Goal: Task Accomplishment & Management: Use online tool/utility

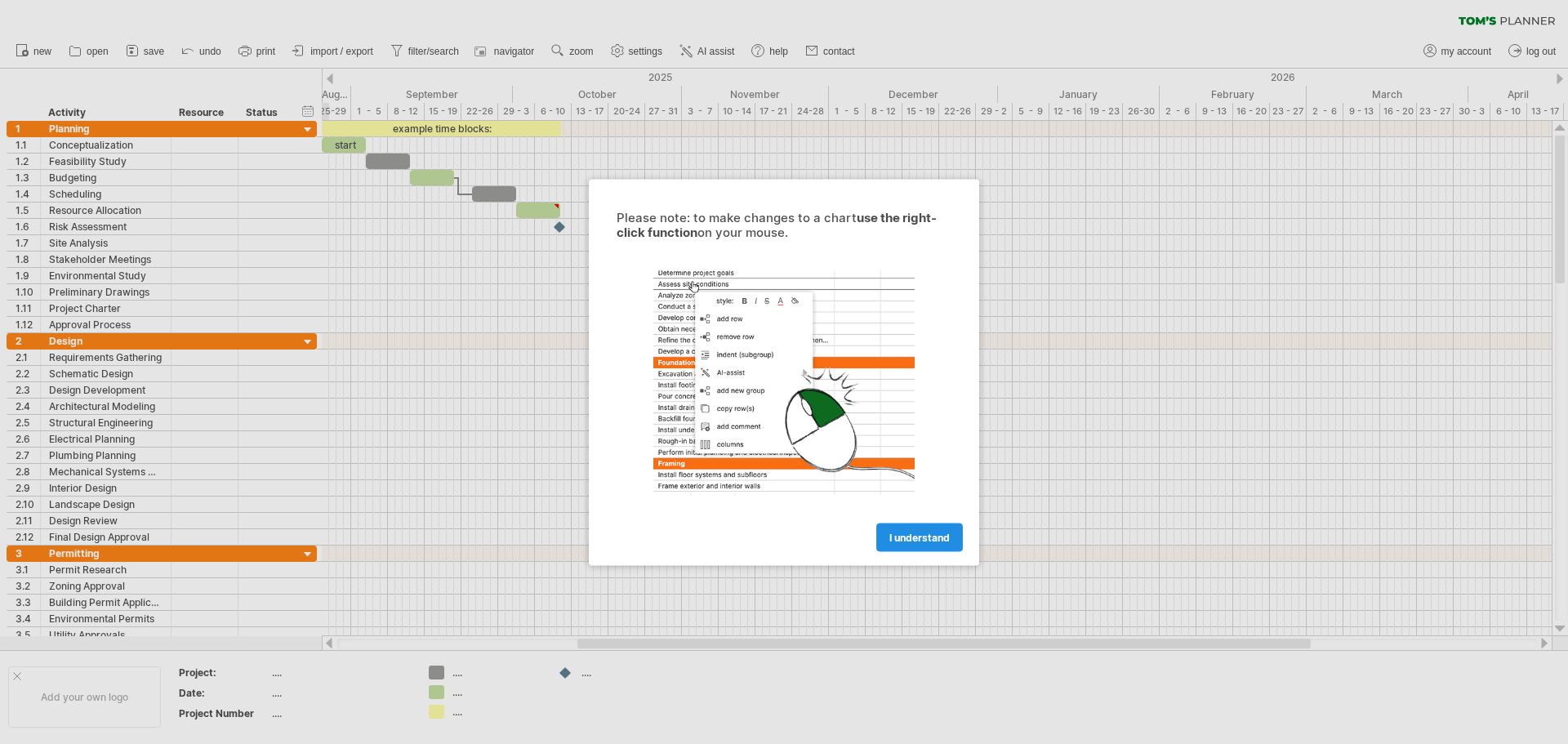
click at [915, 541] on span "I understand" at bounding box center [919, 536] width 60 height 12
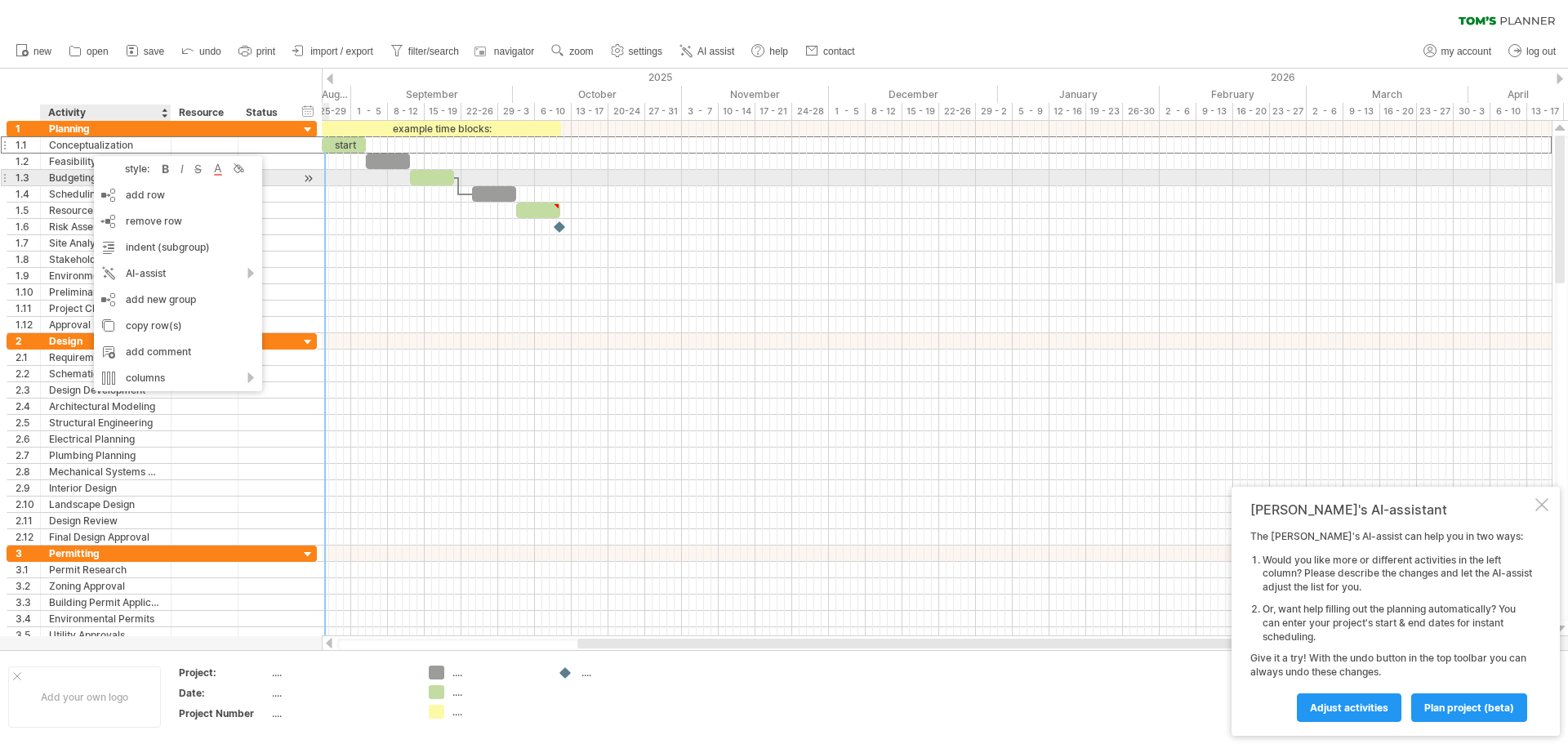
click at [310, 177] on div at bounding box center [308, 179] width 15 height 17
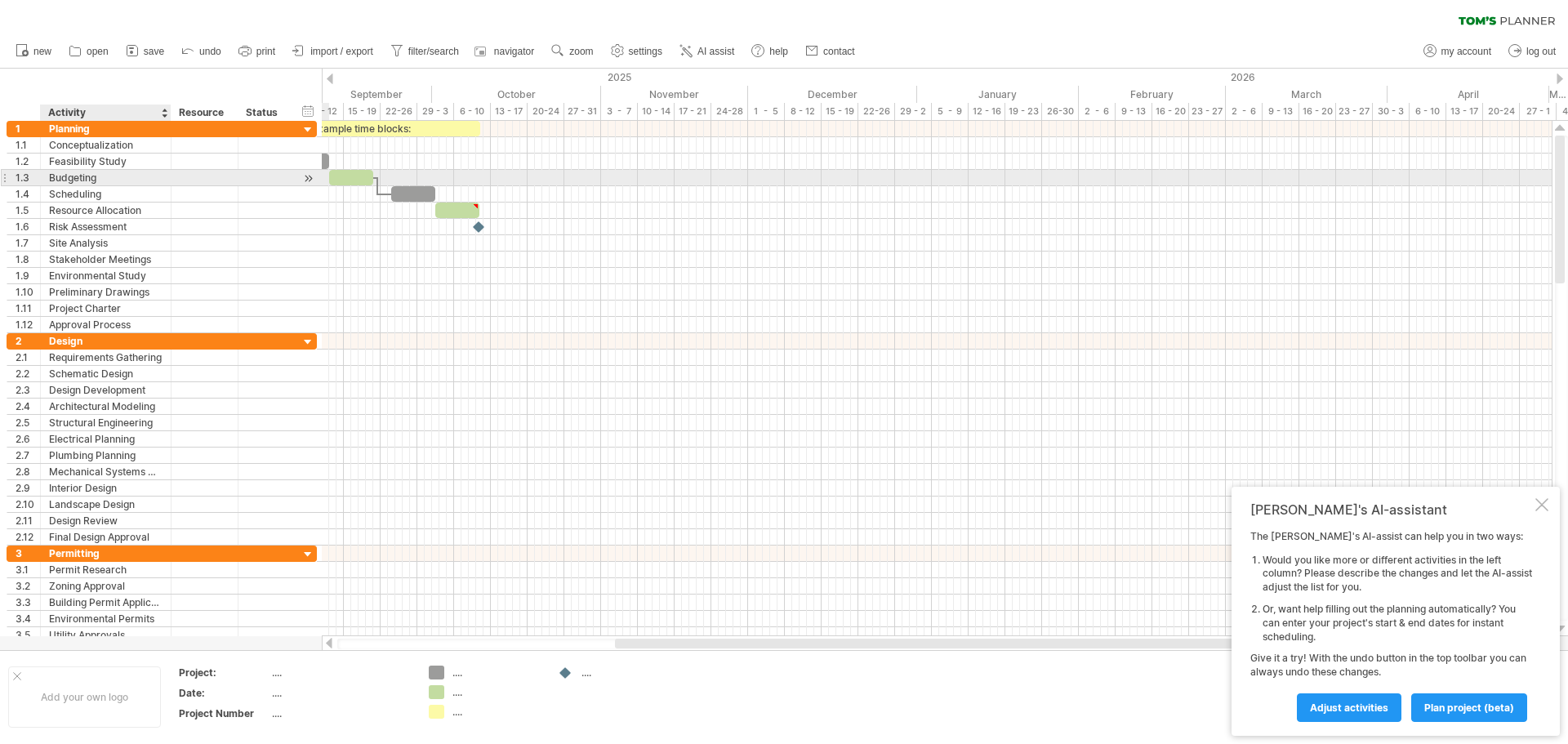
click at [310, 177] on div at bounding box center [308, 179] width 15 height 17
click at [395, 171] on div at bounding box center [937, 178] width 1230 height 16
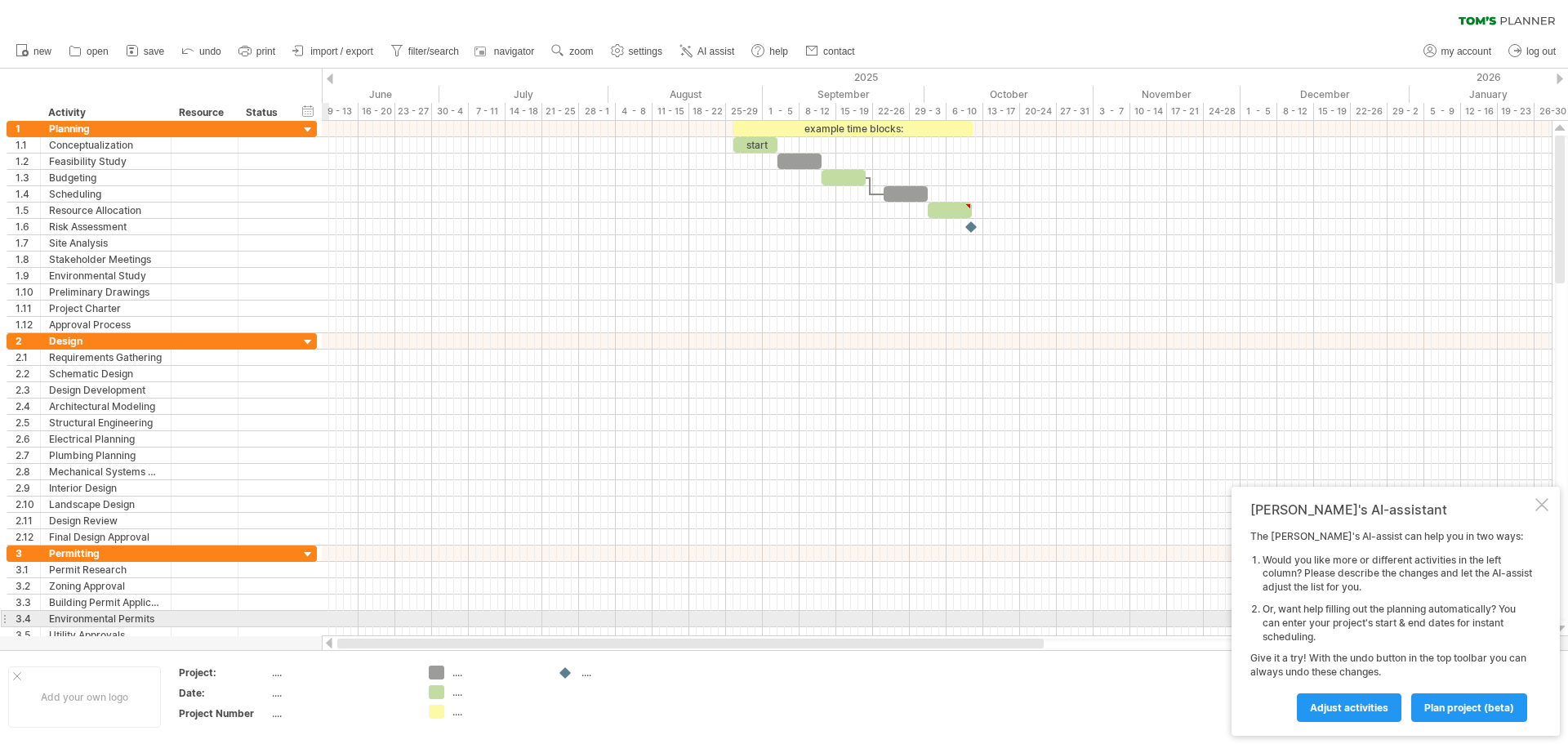
drag, startPoint x: 638, startPoint y: 640, endPoint x: 319, endPoint y: 624, distance: 319.4
click at [319, 624] on div "Trying to reach [DOMAIN_NAME] Connected again... 0% clear filter new 1" at bounding box center [784, 372] width 1568 height 744
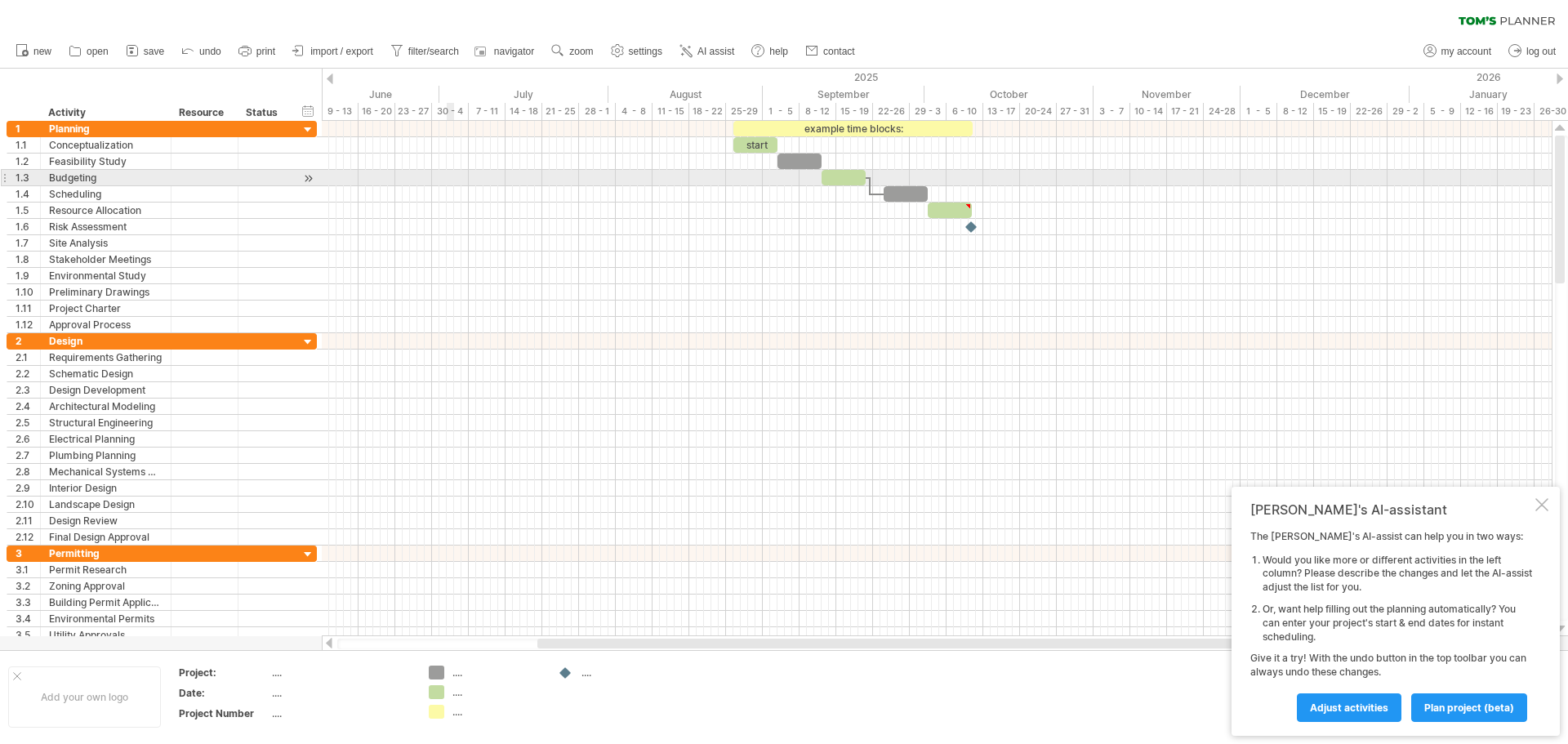
click at [484, 274] on div at bounding box center [937, 275] width 1230 height 16
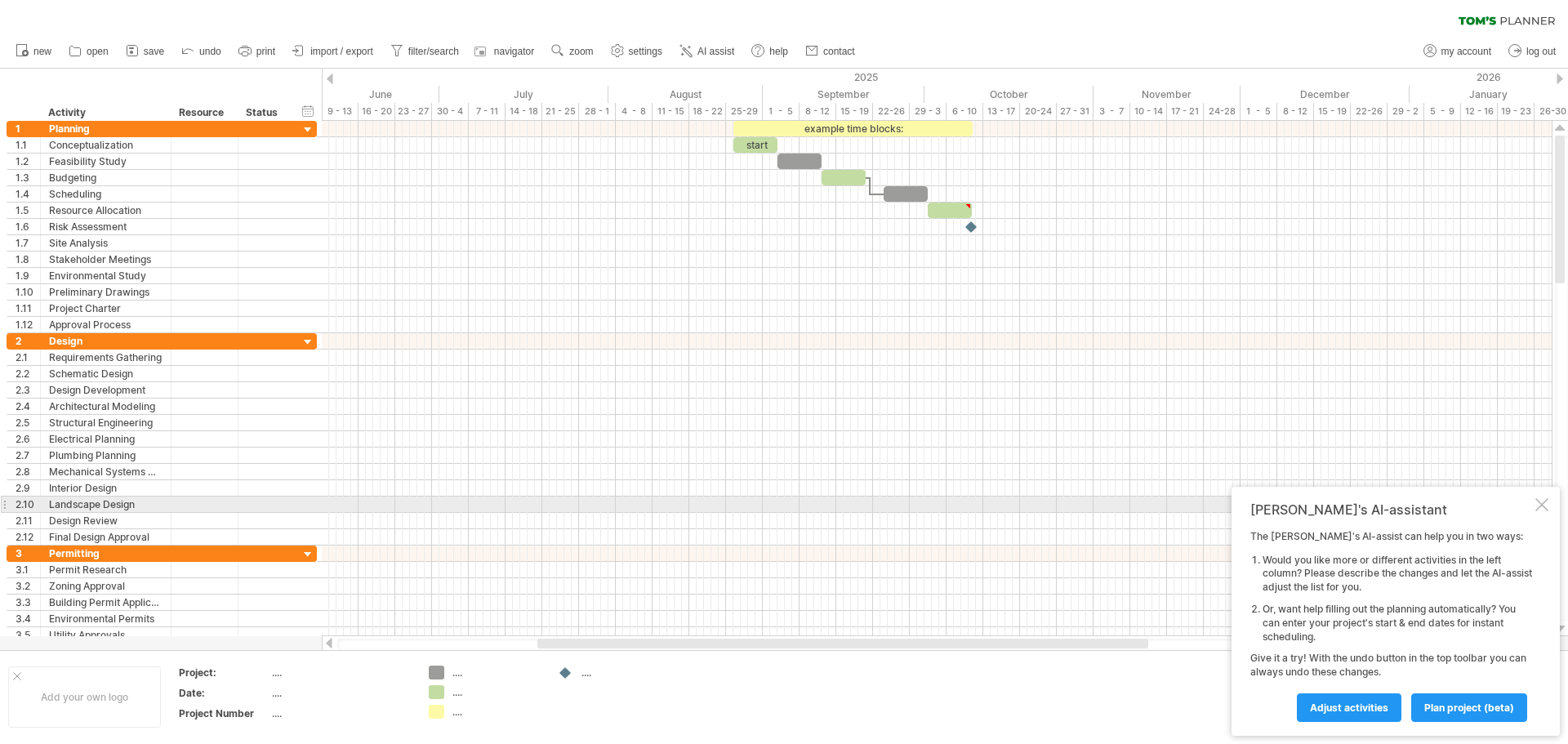
click at [1544, 507] on div at bounding box center [1542, 505] width 13 height 13
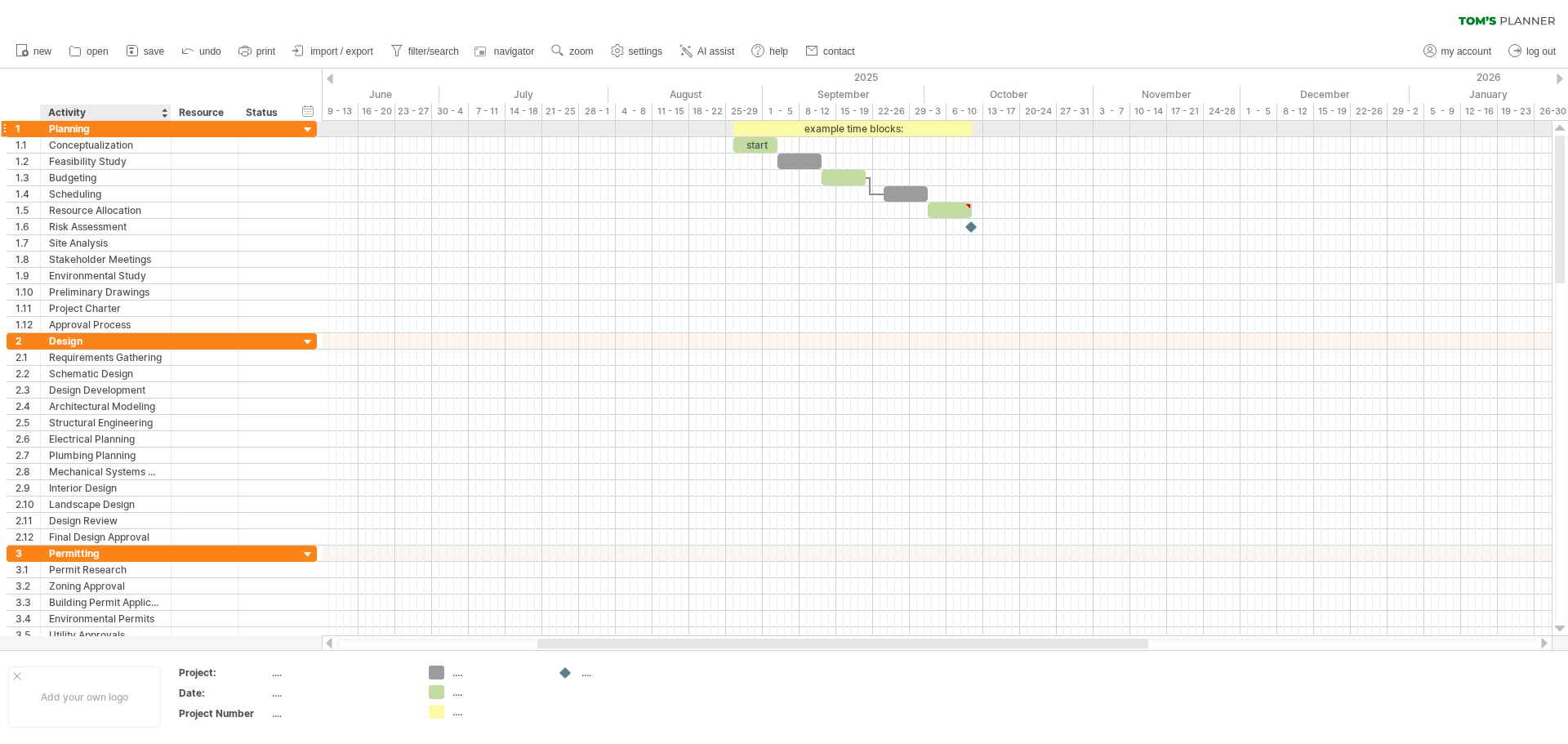
click at [124, 135] on div "Planning" at bounding box center [105, 128] width 114 height 15
click at [147, 184] on div "Budgeting" at bounding box center [105, 178] width 114 height 15
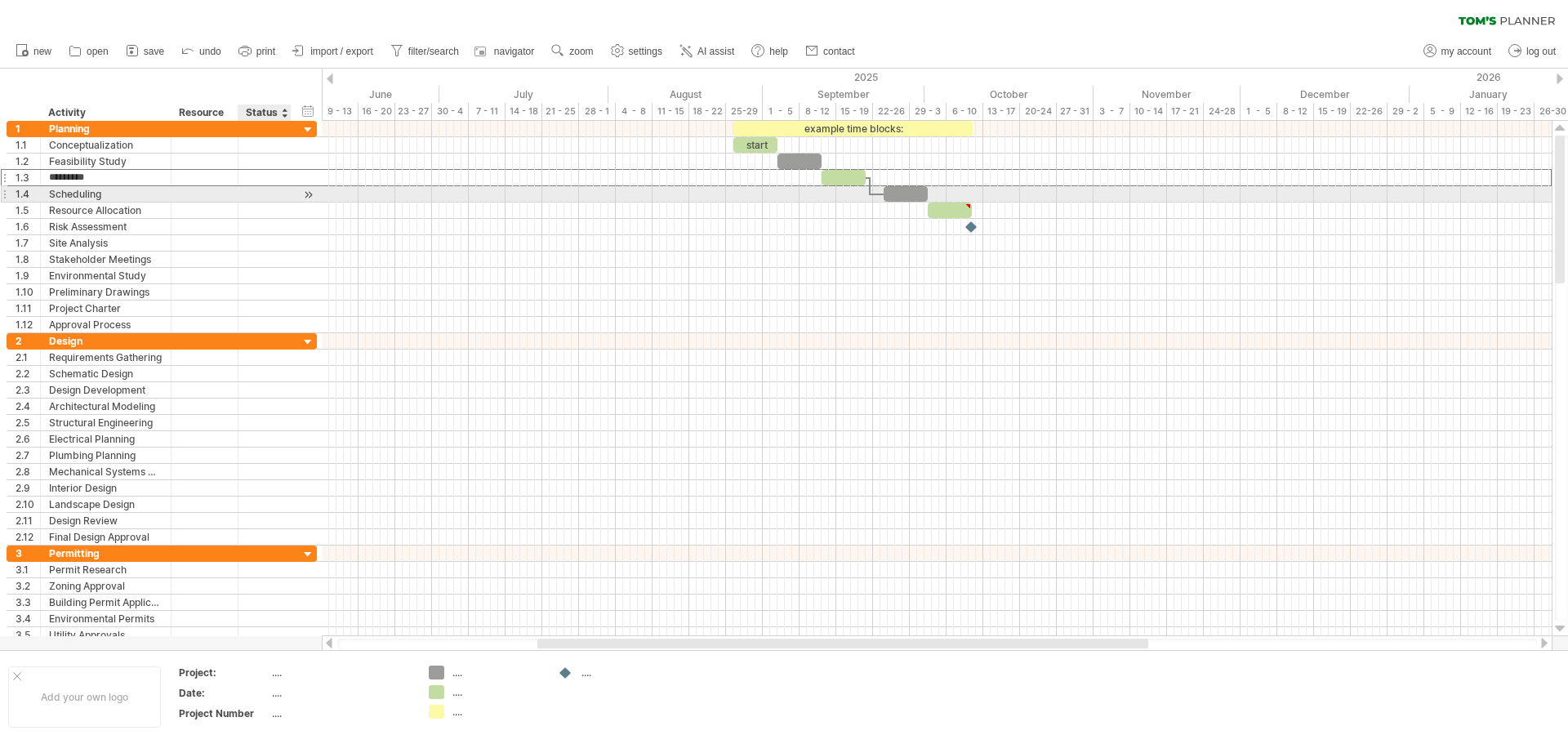
click at [408, 197] on div at bounding box center [937, 194] width 1230 height 16
click at [423, 162] on div at bounding box center [937, 162] width 1230 height 16
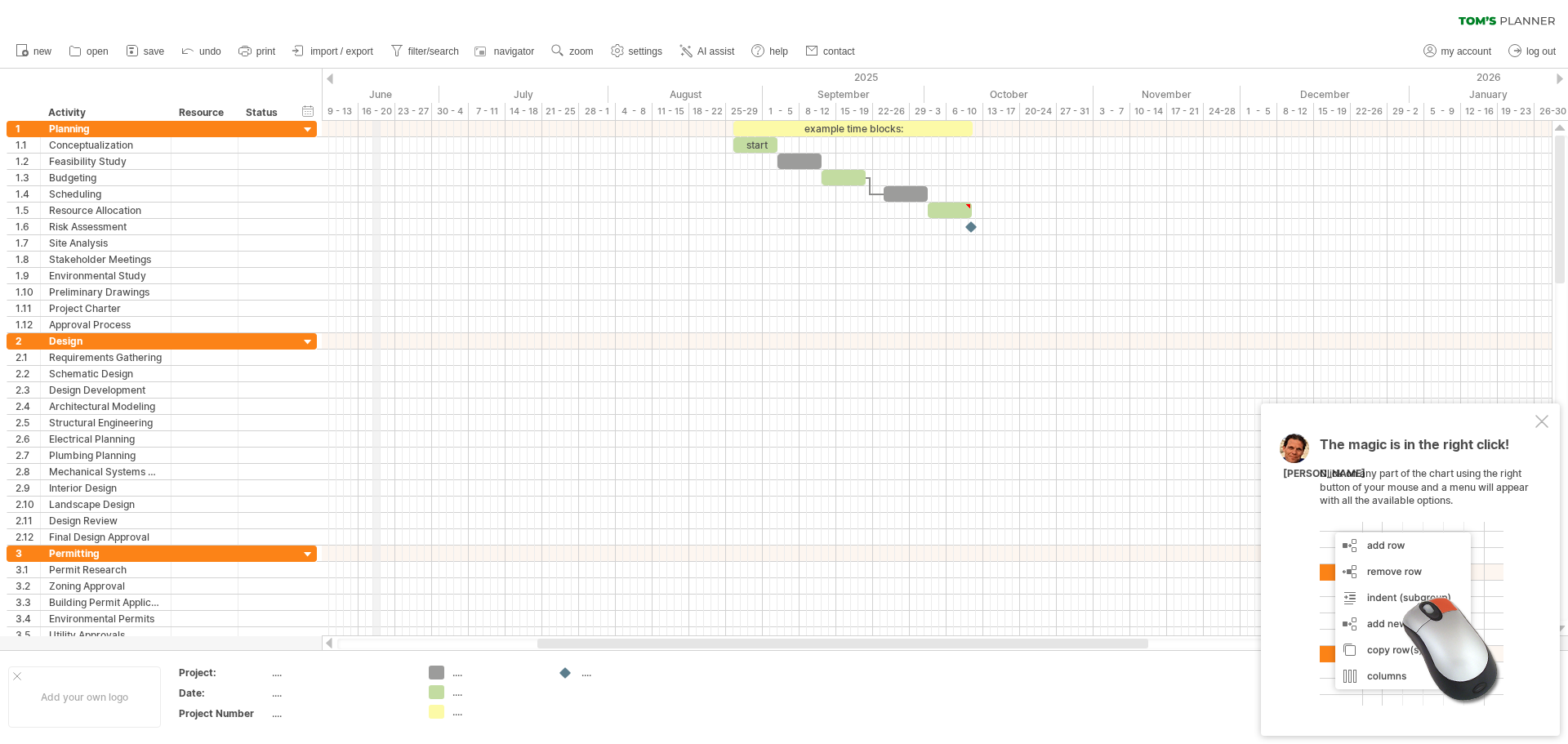
click at [376, 102] on div "June" at bounding box center [361, 95] width 154 height 17
click at [379, 93] on div "June" at bounding box center [361, 95] width 154 height 17
click at [264, 108] on div "Status" at bounding box center [264, 112] width 36 height 16
click at [288, 75] on div "hide start/end/duration show start/end/duration ******** Activity ******** Reso…" at bounding box center [161, 95] width 322 height 53
click at [127, 45] on icon at bounding box center [132, 50] width 16 height 16
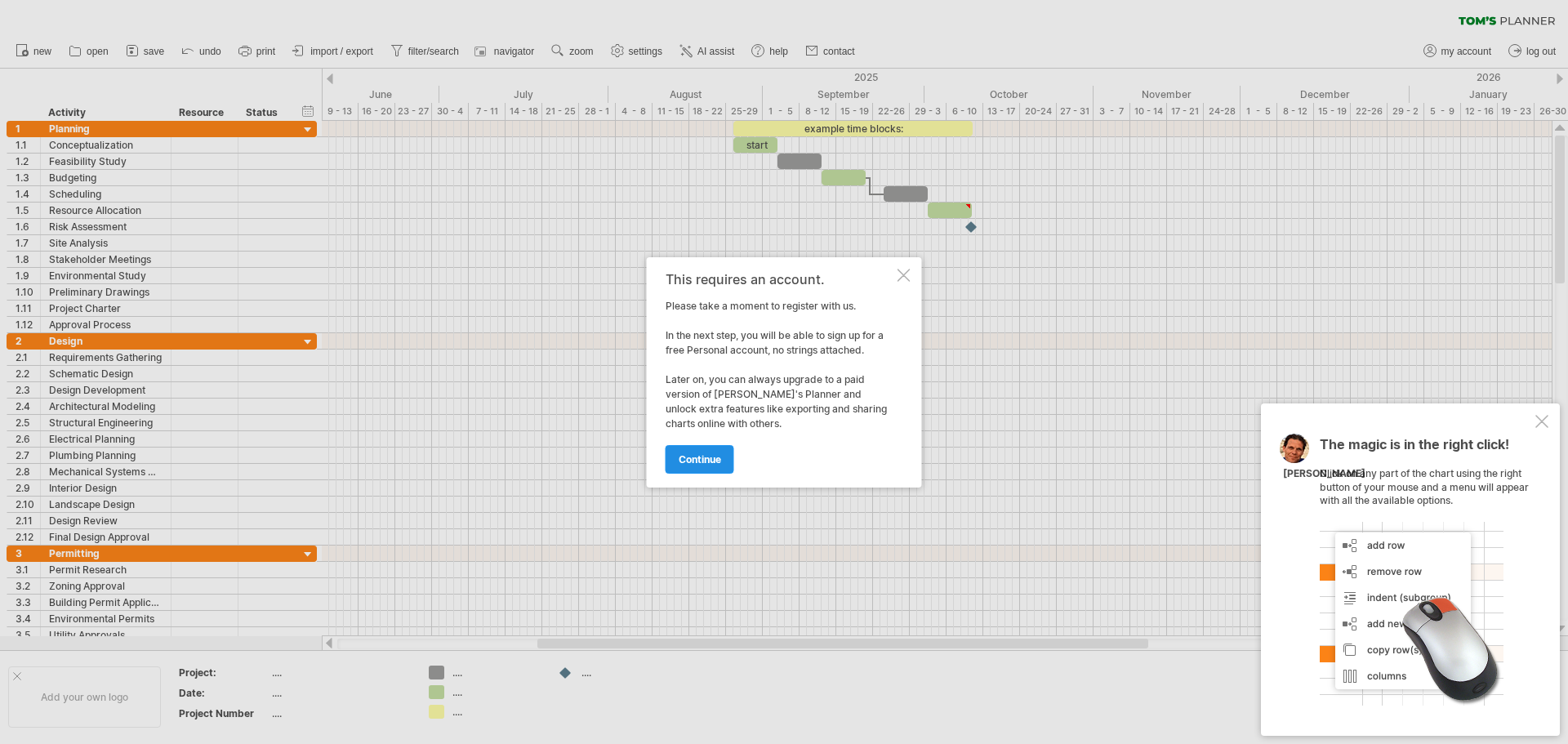
click at [701, 463] on span "continue" at bounding box center [700, 459] width 42 height 12
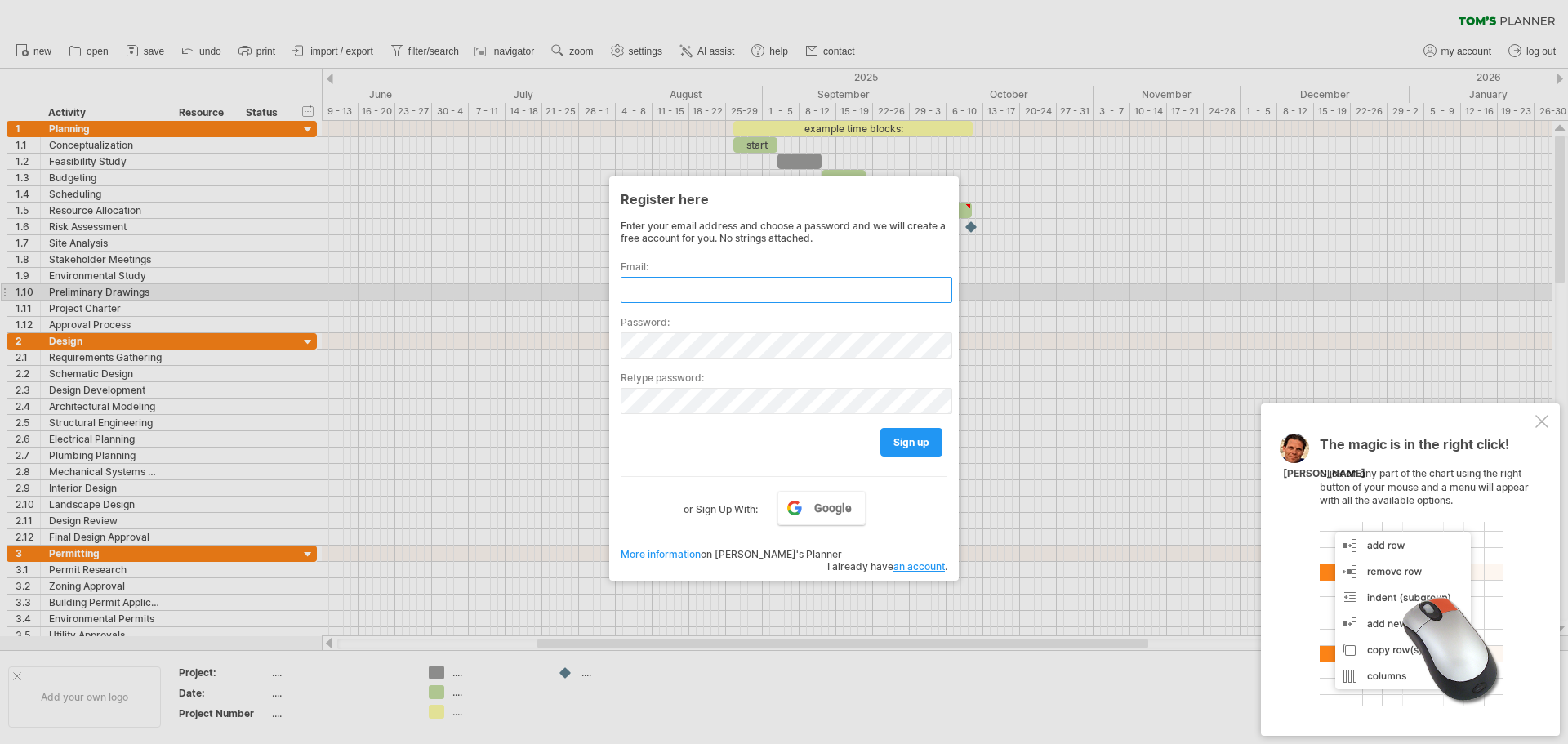
click at [722, 301] on input "text" at bounding box center [786, 290] width 332 height 26
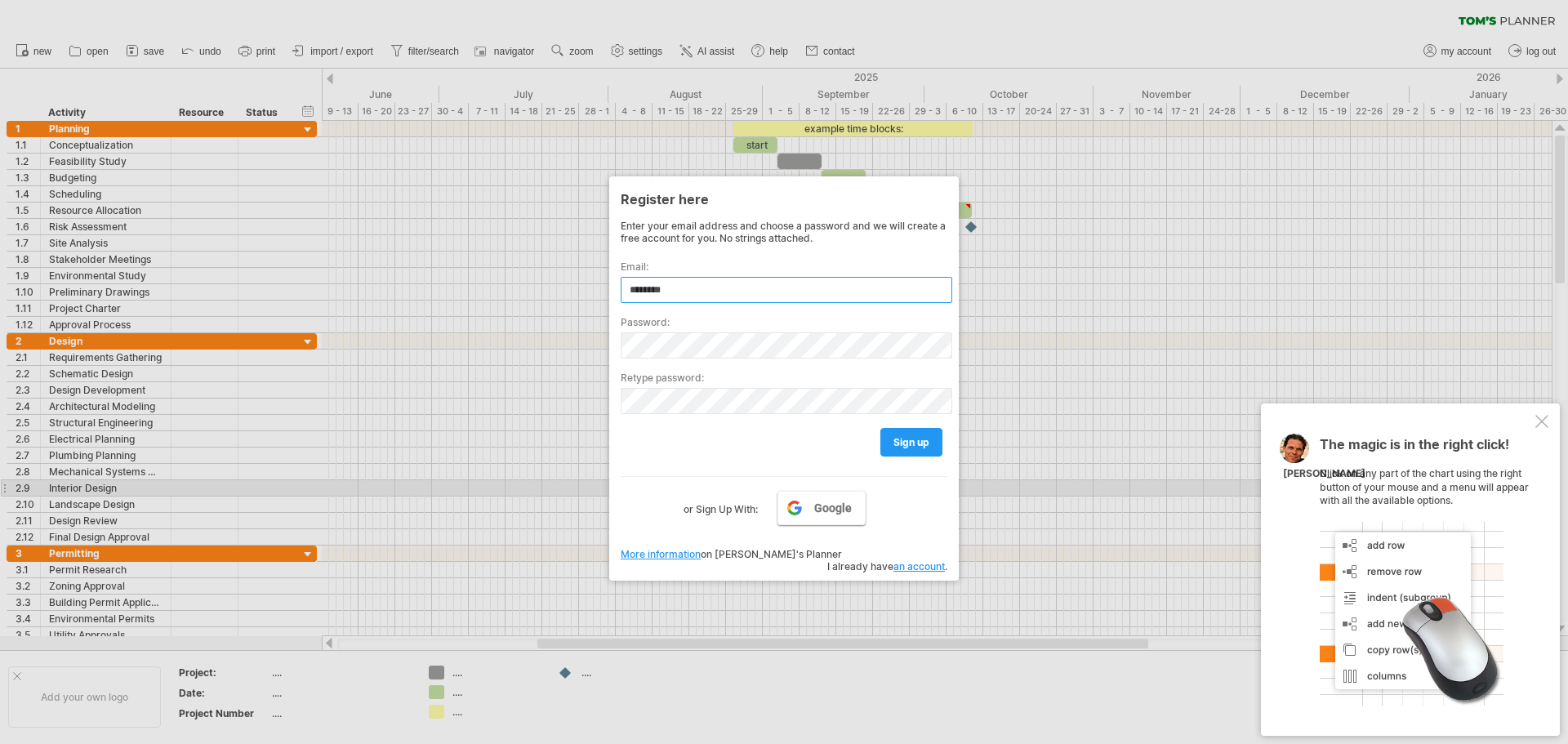
type input "********"
click at [799, 504] on link "Google" at bounding box center [821, 508] width 88 height 34
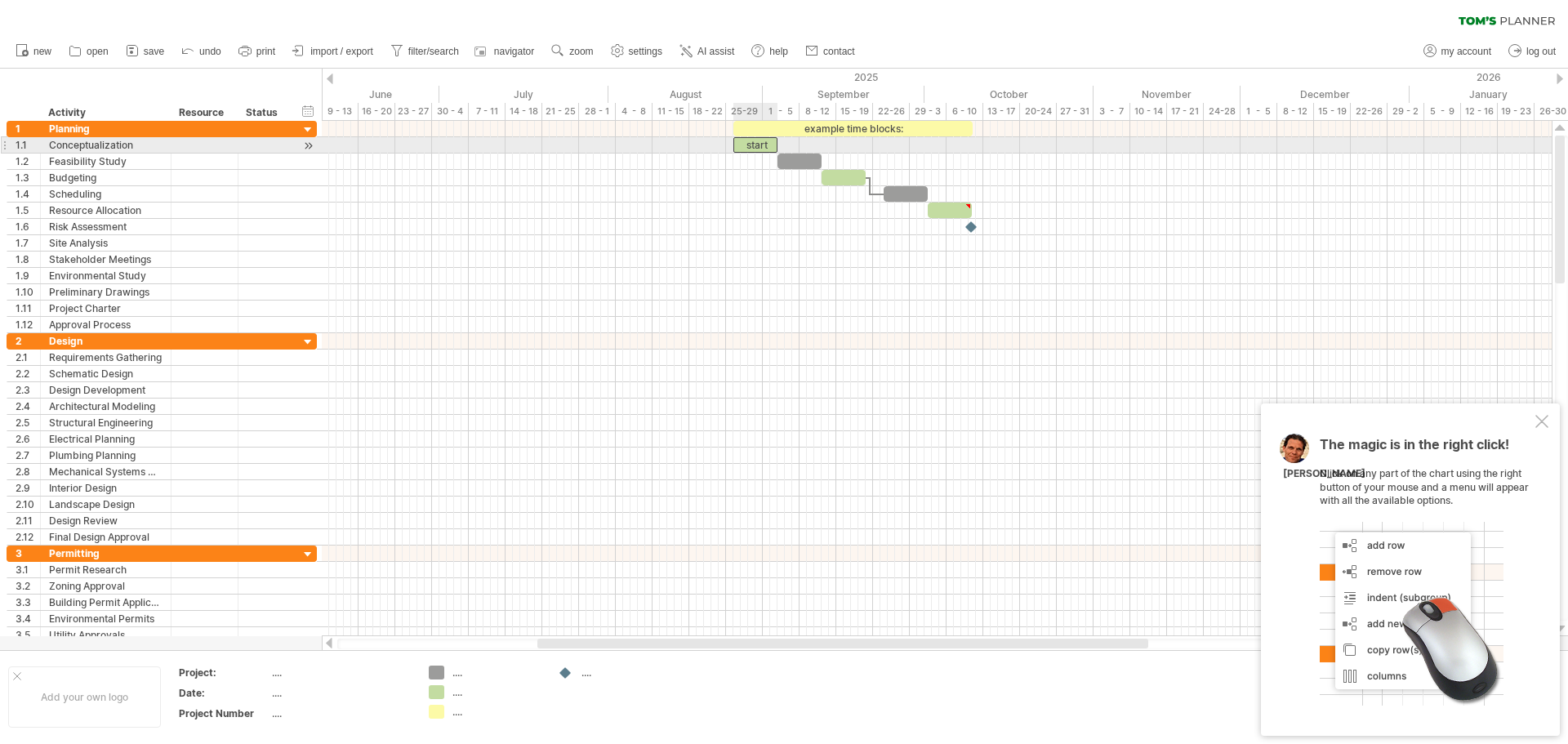
click at [751, 146] on div "start" at bounding box center [755, 145] width 44 height 15
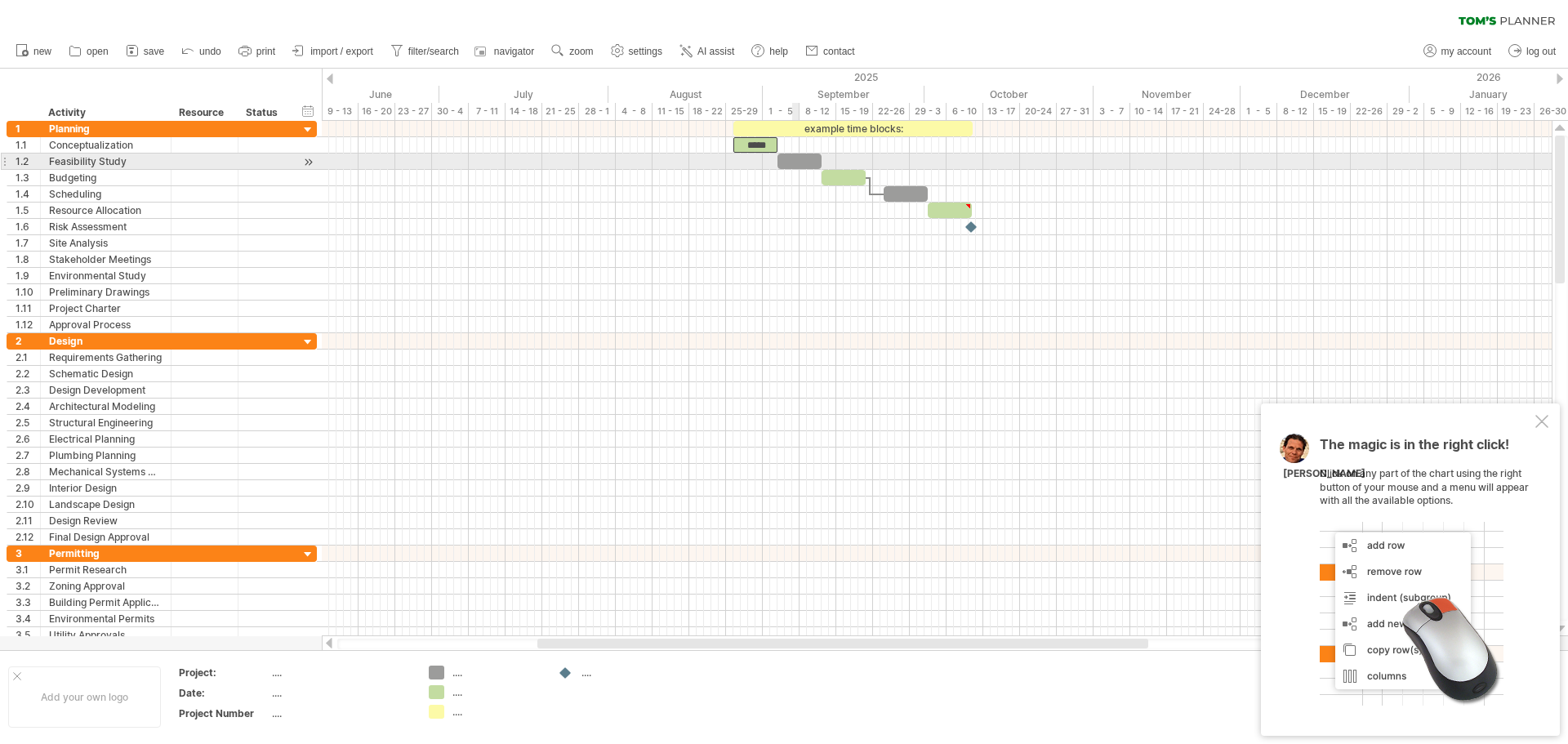
click at [798, 164] on div at bounding box center [799, 162] width 44 height 15
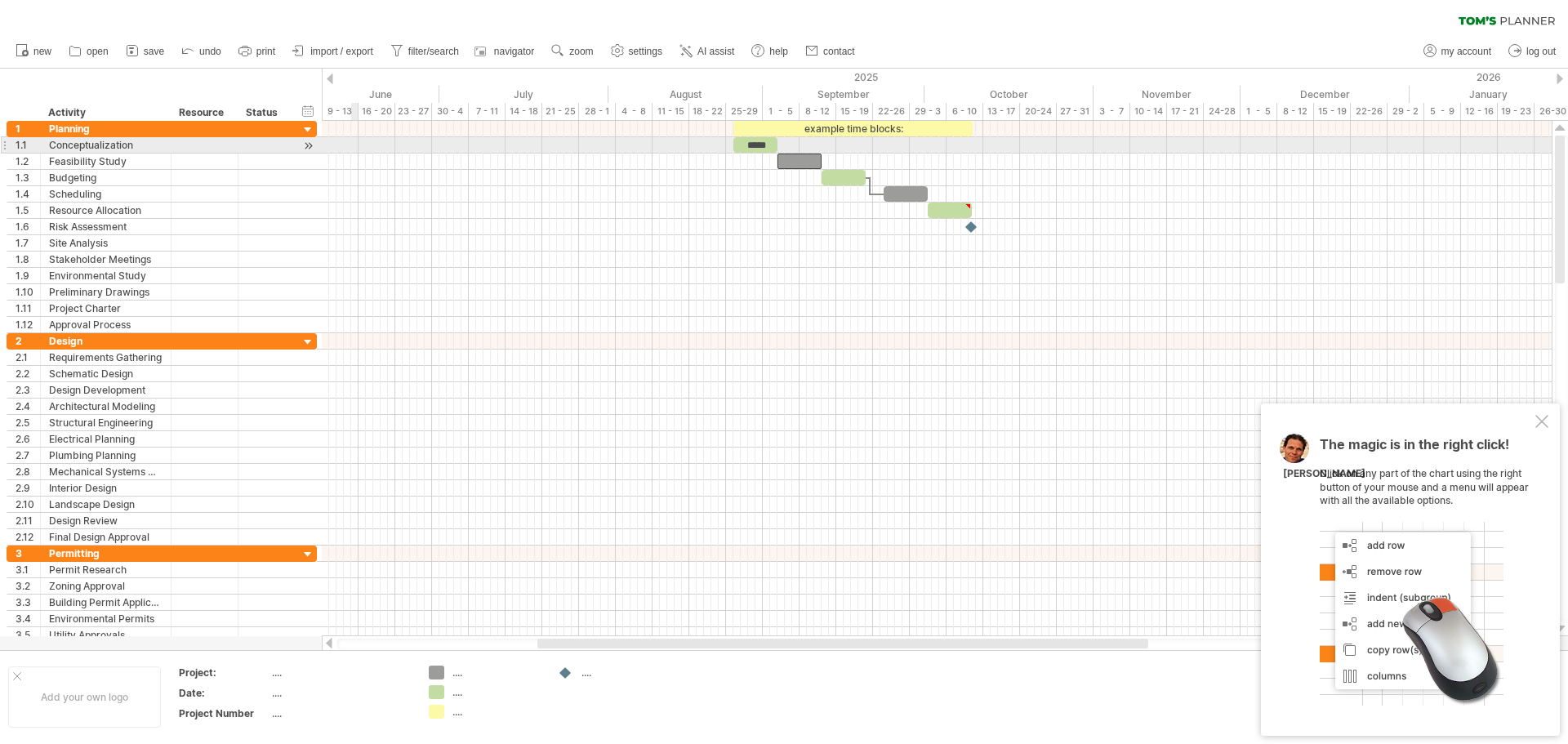
click at [350, 148] on div at bounding box center [937, 145] width 1230 height 16
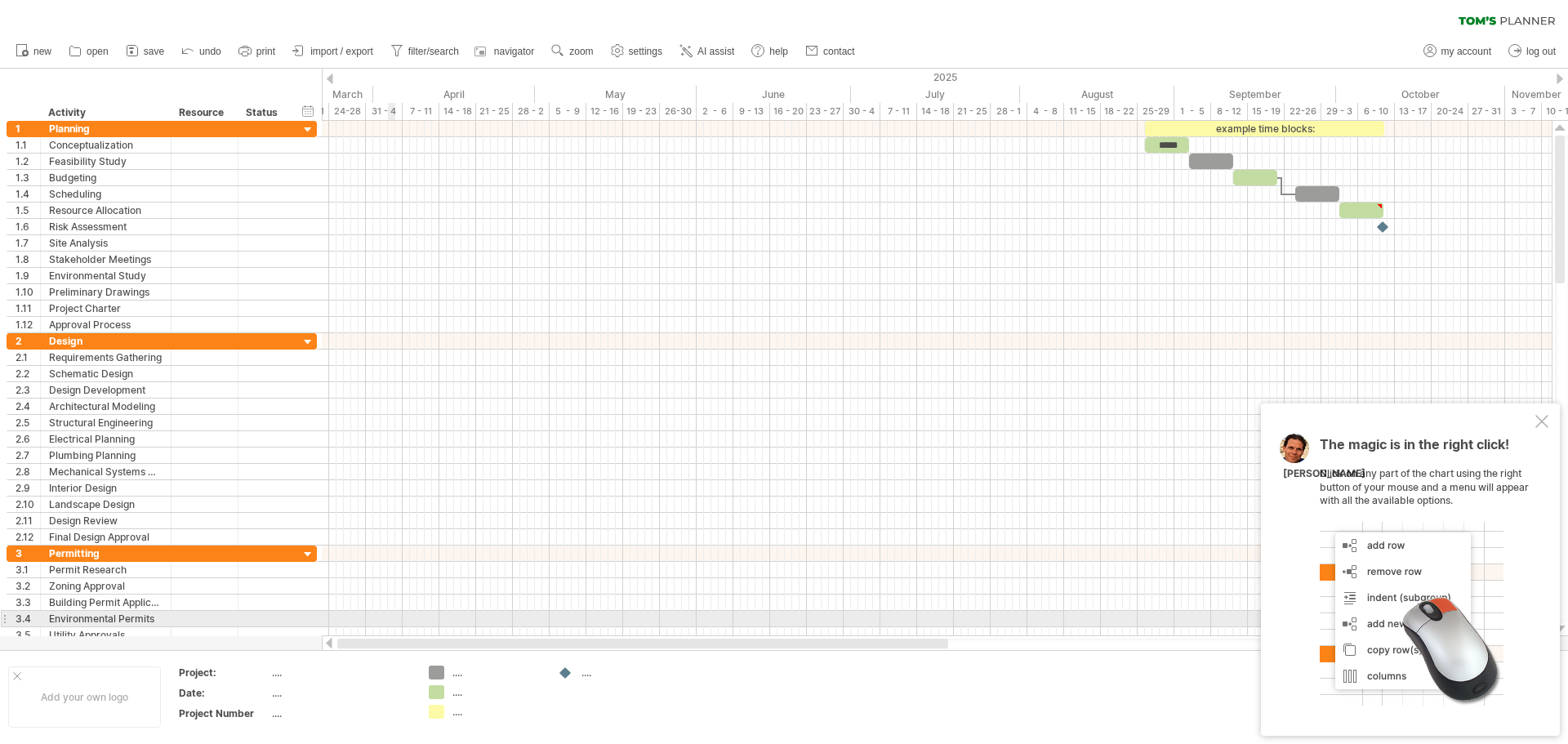
drag, startPoint x: 606, startPoint y: 647, endPoint x: 765, endPoint y: 604, distance: 164.7
click at [329, 609] on div "Trying to reach [DOMAIN_NAME] Connected again... 0% clear filter new 1" at bounding box center [784, 372] width 1568 height 744
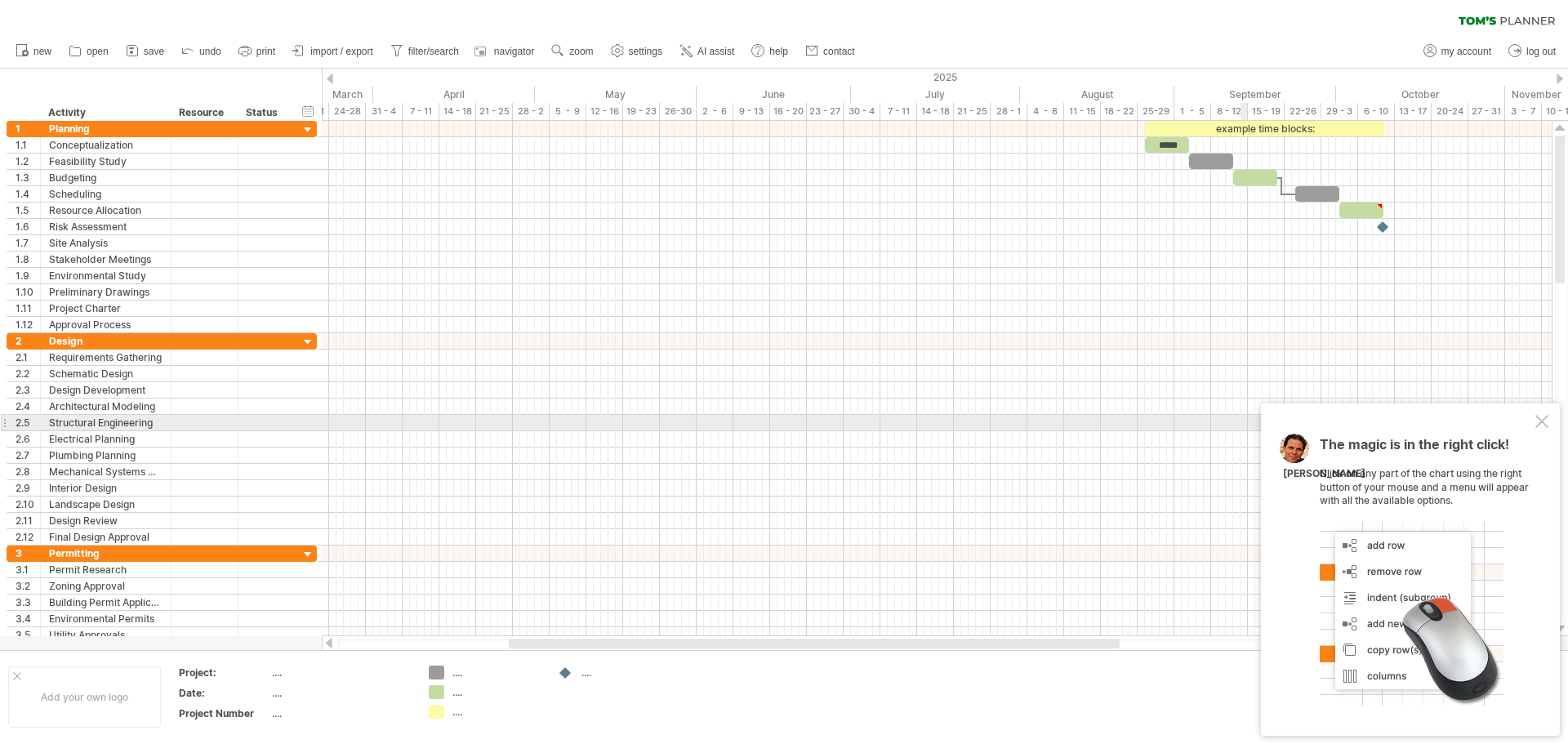
click at [1538, 427] on div at bounding box center [1542, 422] width 13 height 13
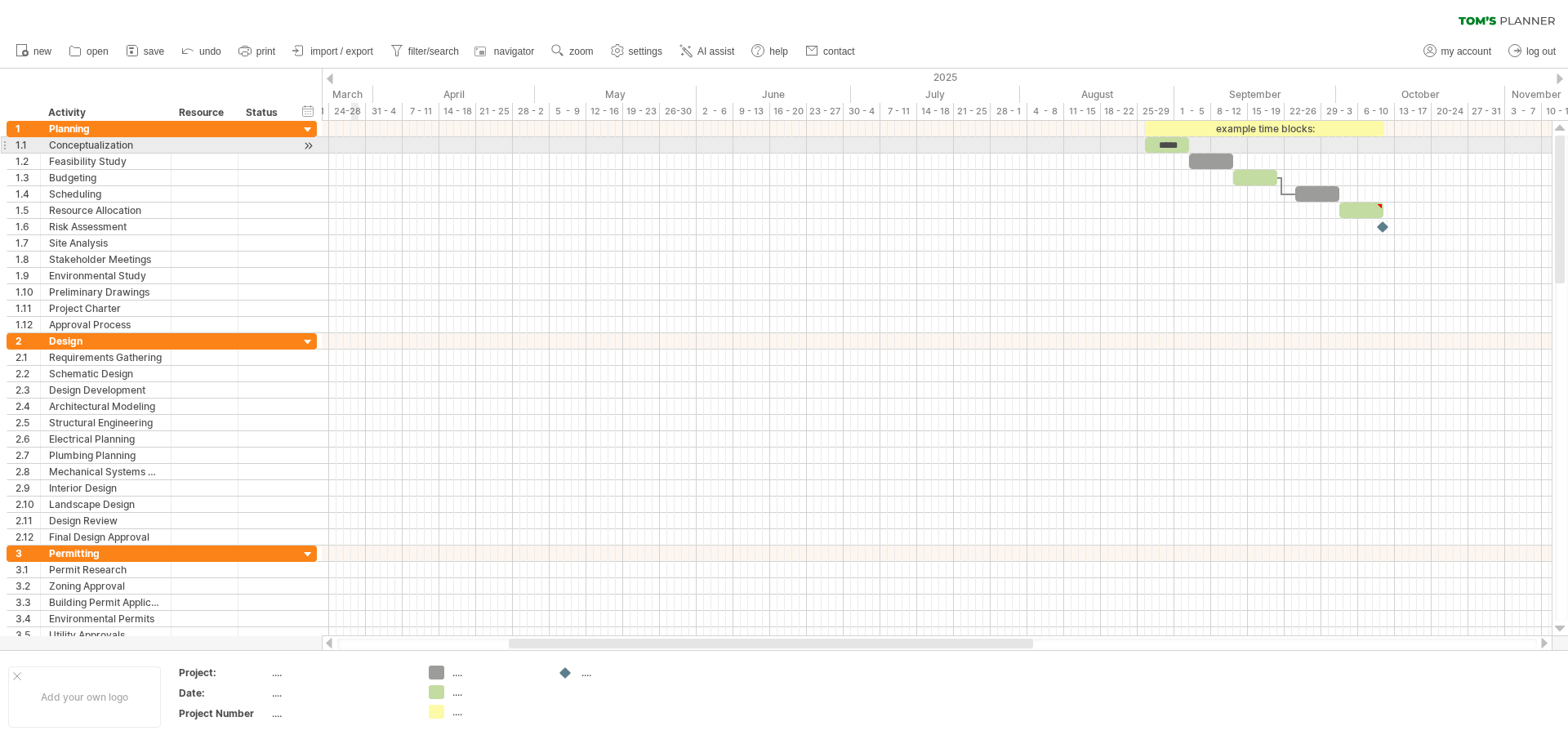
click at [356, 150] on div at bounding box center [937, 145] width 1230 height 16
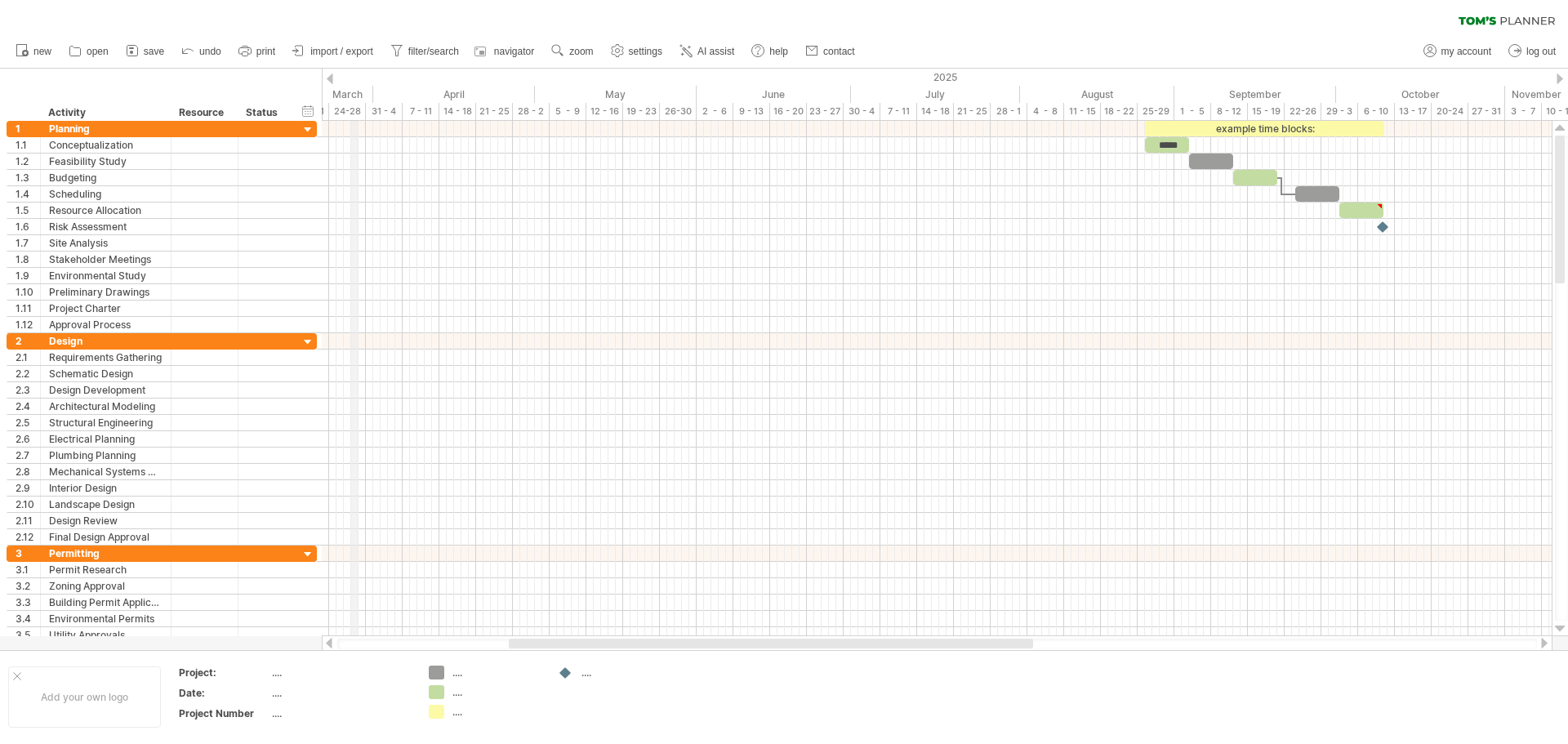
click at [356, 115] on div "24-28" at bounding box center [347, 112] width 36 height 17
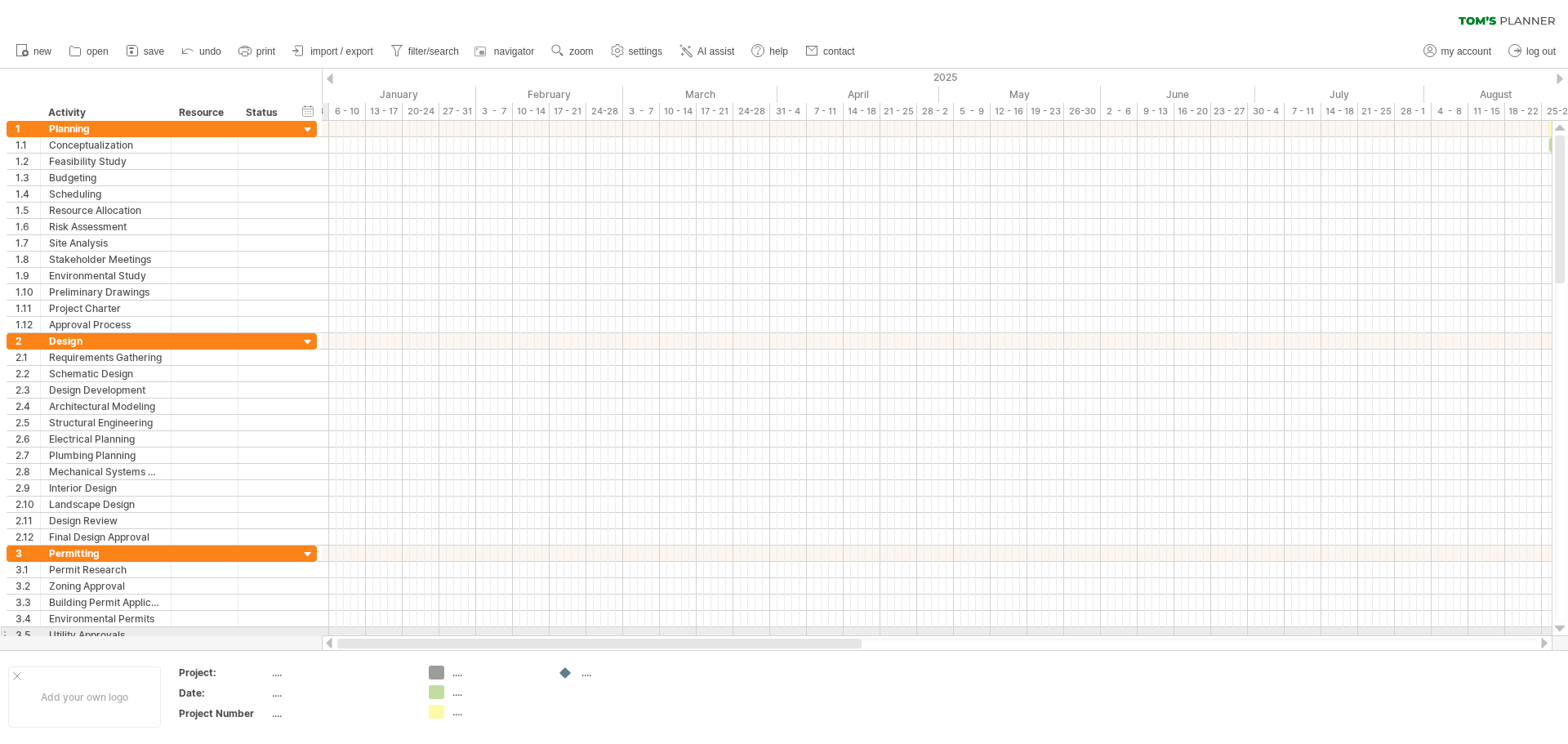
drag, startPoint x: 535, startPoint y: 642, endPoint x: 316, endPoint y: 636, distance: 219.1
click at [316, 636] on div "Trying to reach [DOMAIN_NAME] Connected again... 0% clear filter new 1" at bounding box center [784, 372] width 1568 height 744
click at [332, 106] on div "6 - 10" at bounding box center [347, 112] width 36 height 17
click at [188, 127] on div at bounding box center [205, 128] width 50 height 15
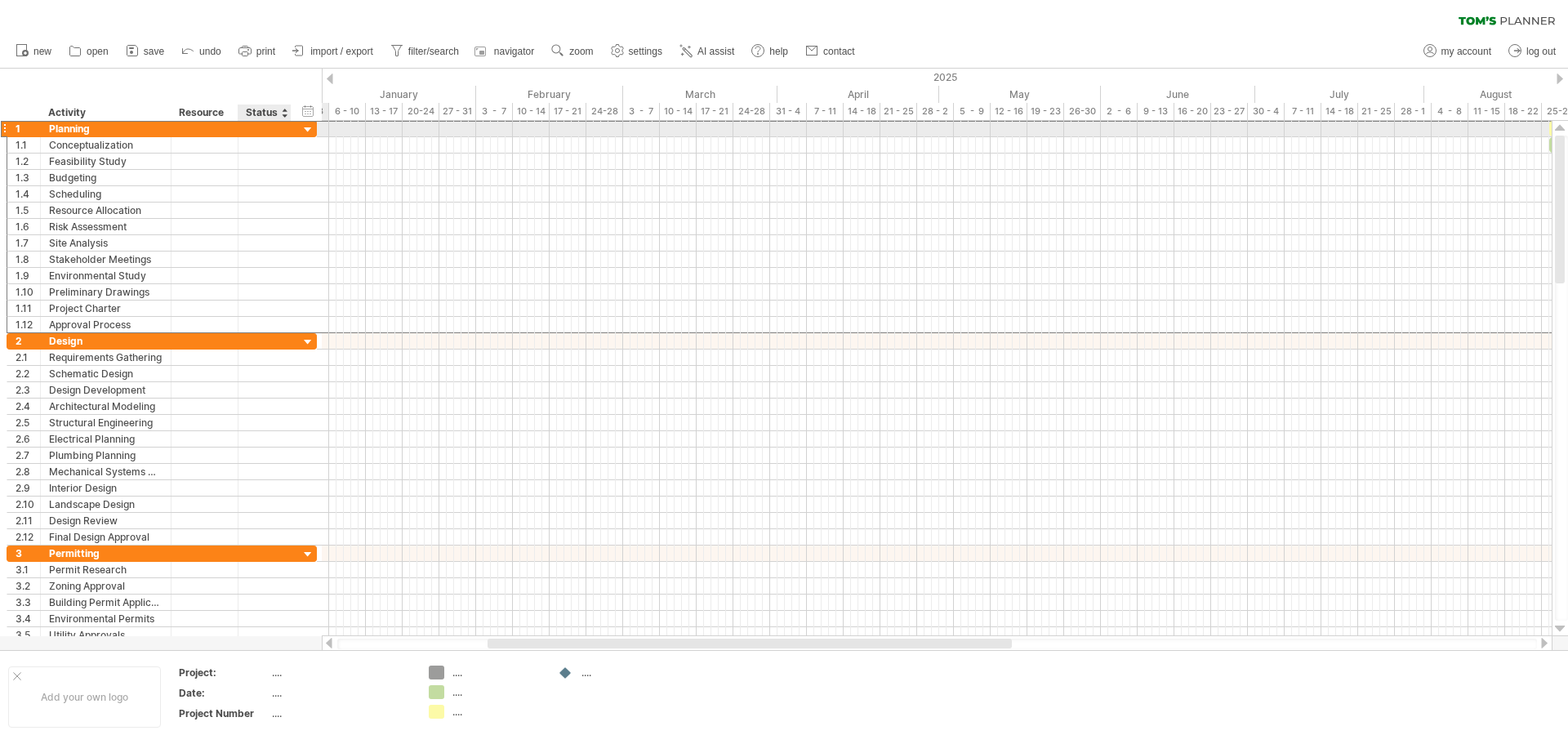
click at [307, 129] on div at bounding box center [308, 130] width 15 height 15
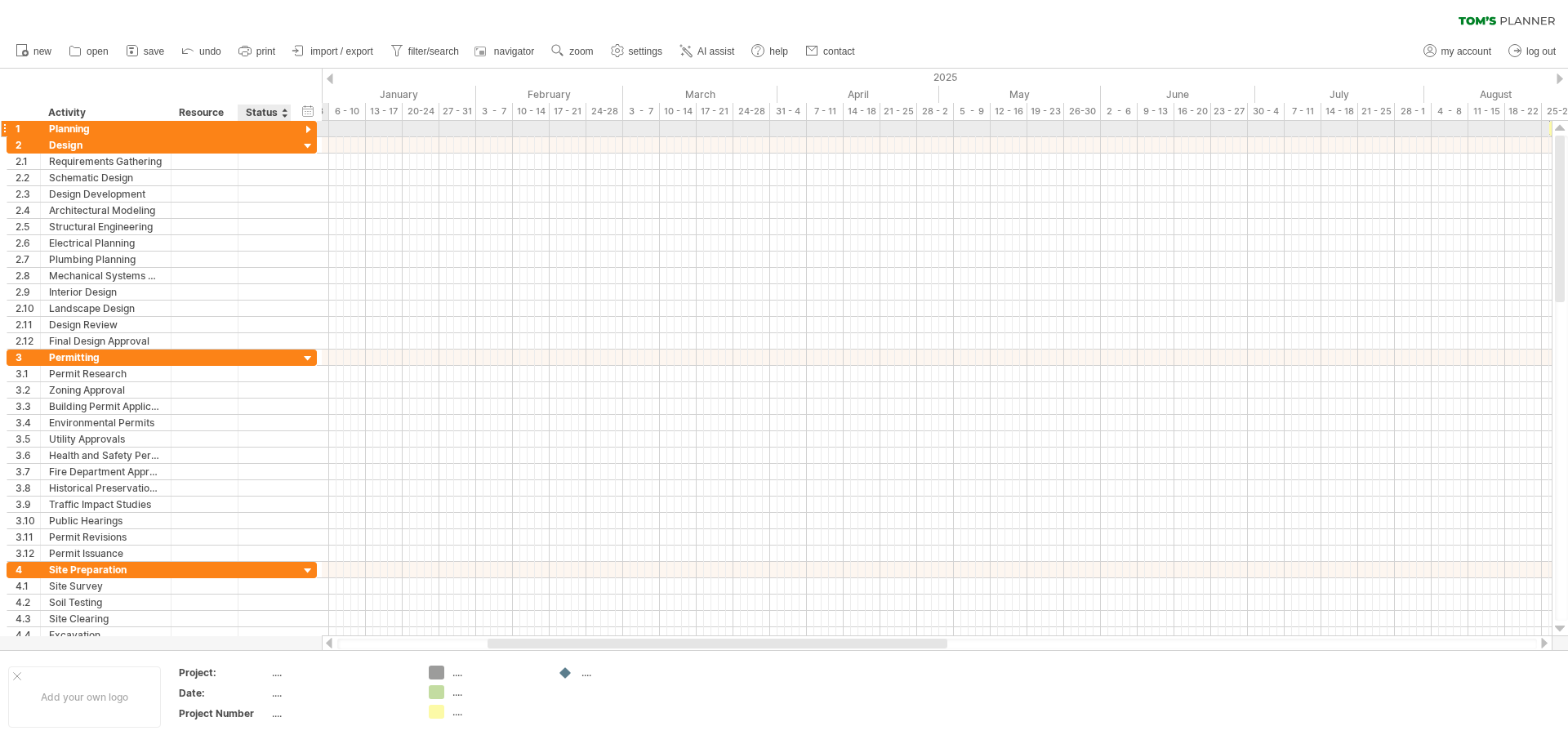
click at [307, 129] on div at bounding box center [308, 130] width 15 height 15
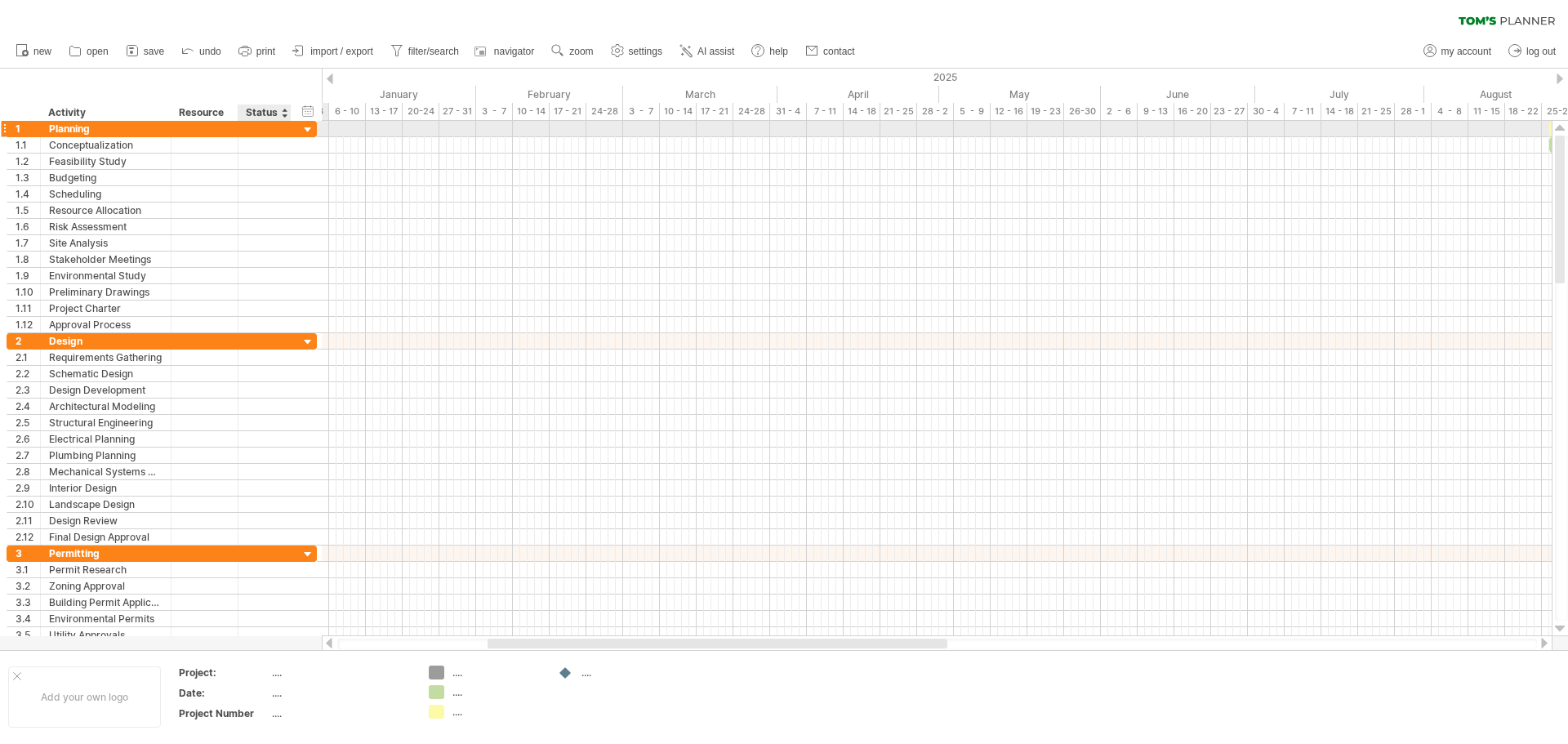
click at [307, 129] on div at bounding box center [308, 130] width 15 height 15
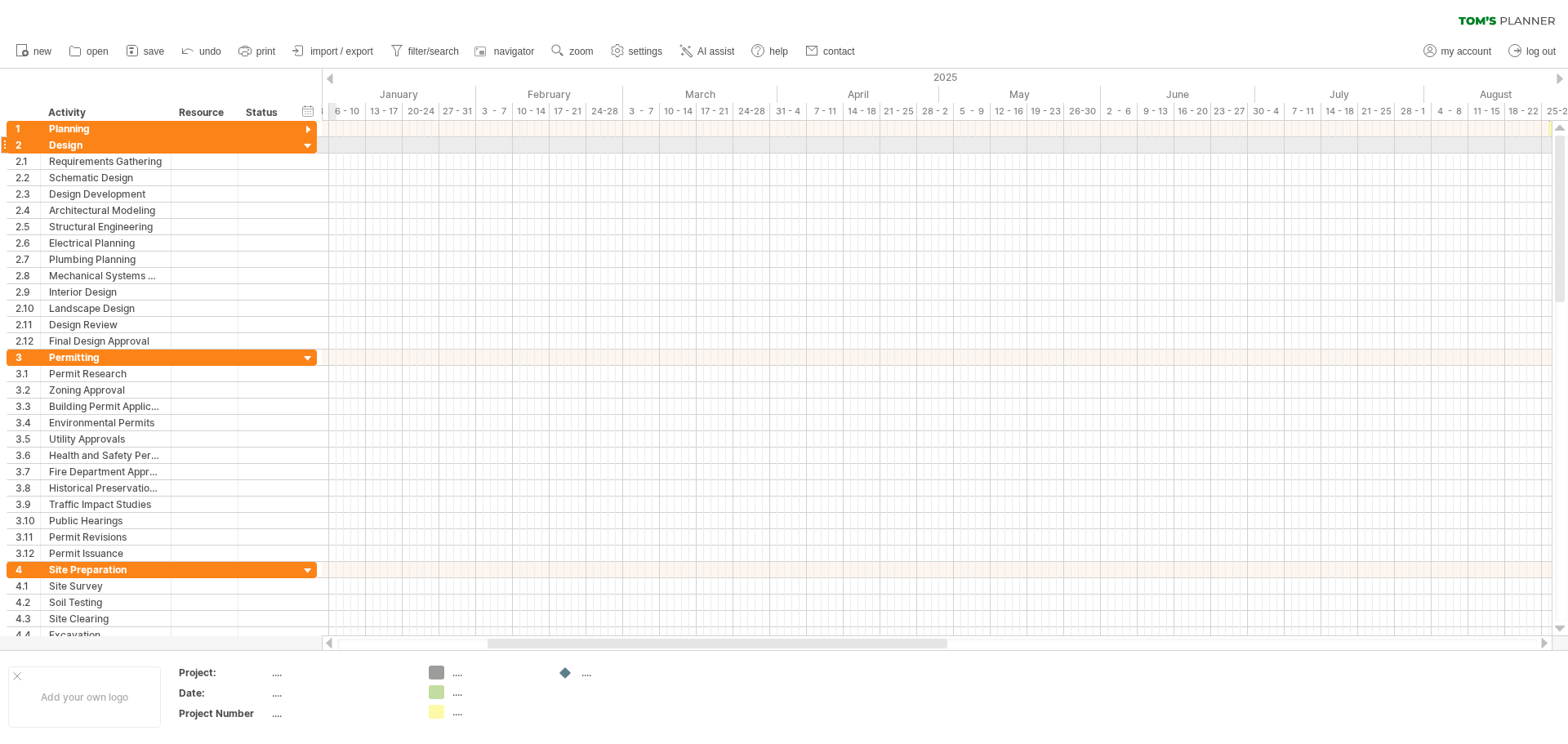
click at [354, 145] on div at bounding box center [937, 145] width 1230 height 16
click at [507, 193] on div at bounding box center [937, 194] width 1230 height 16
click at [363, 170] on div at bounding box center [937, 178] width 1230 height 16
click at [350, 130] on div at bounding box center [937, 128] width 1230 height 16
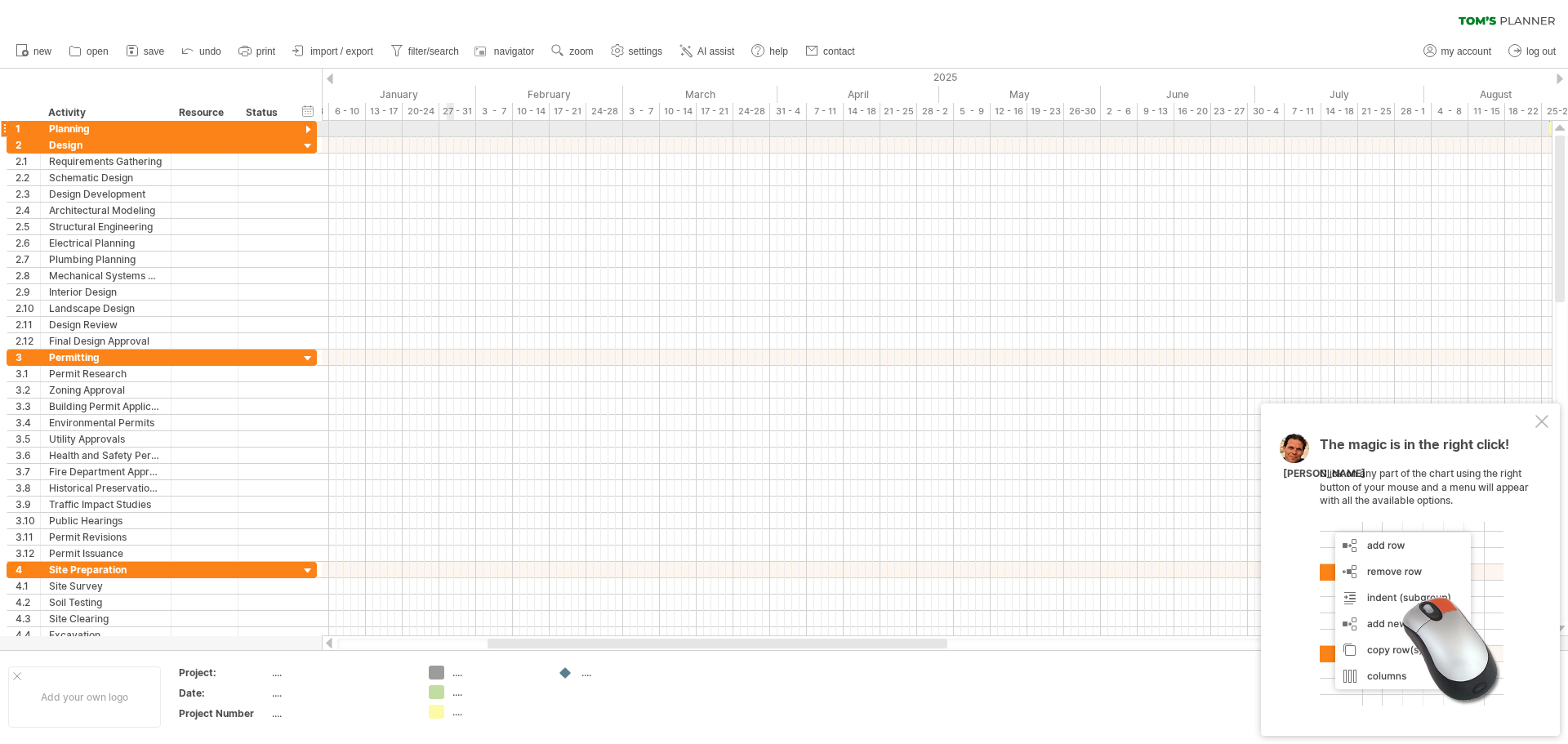
click at [459, 135] on div at bounding box center [937, 128] width 1230 height 16
click at [626, 154] on div at bounding box center [937, 162] width 1230 height 16
click at [255, 79] on div "hide start/end/duration show start/end/duration ******** Activity ******** Reso…" at bounding box center [161, 95] width 322 height 53
click at [216, 106] on div "Resource" at bounding box center [204, 112] width 50 height 16
click at [233, 109] on div at bounding box center [230, 112] width 7 height 16
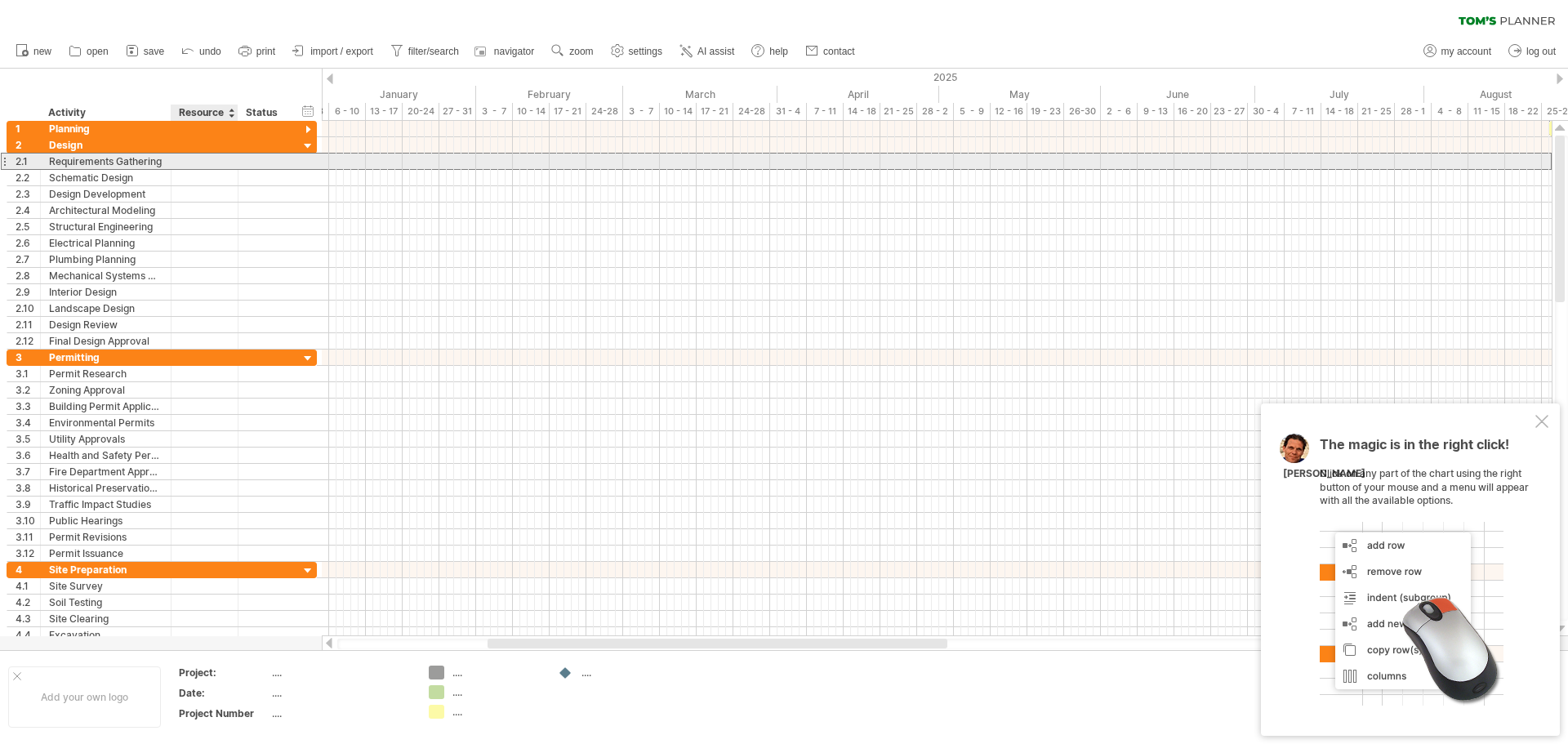
click at [225, 159] on div at bounding box center [205, 162] width 50 height 15
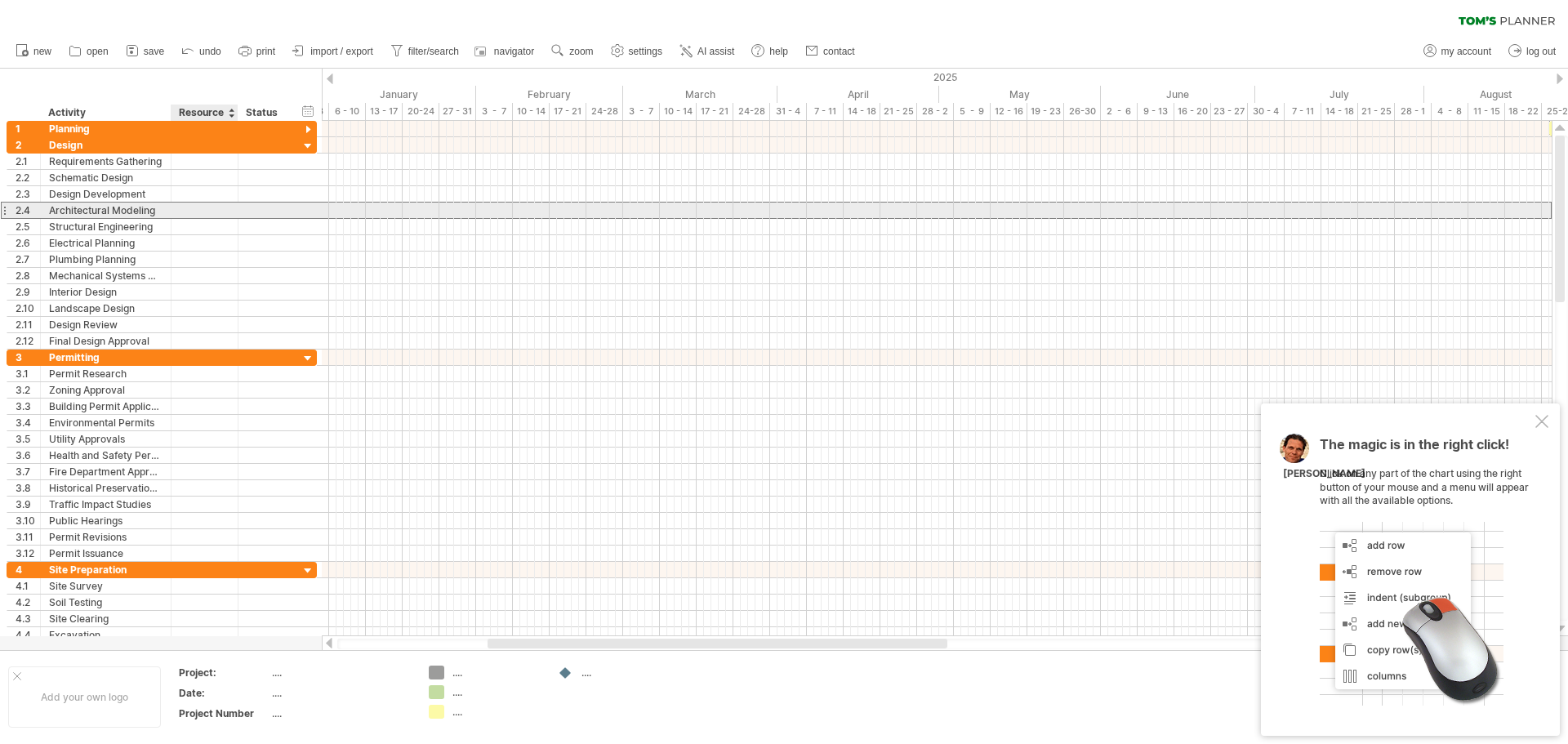
click at [221, 208] on div at bounding box center [205, 210] width 50 height 15
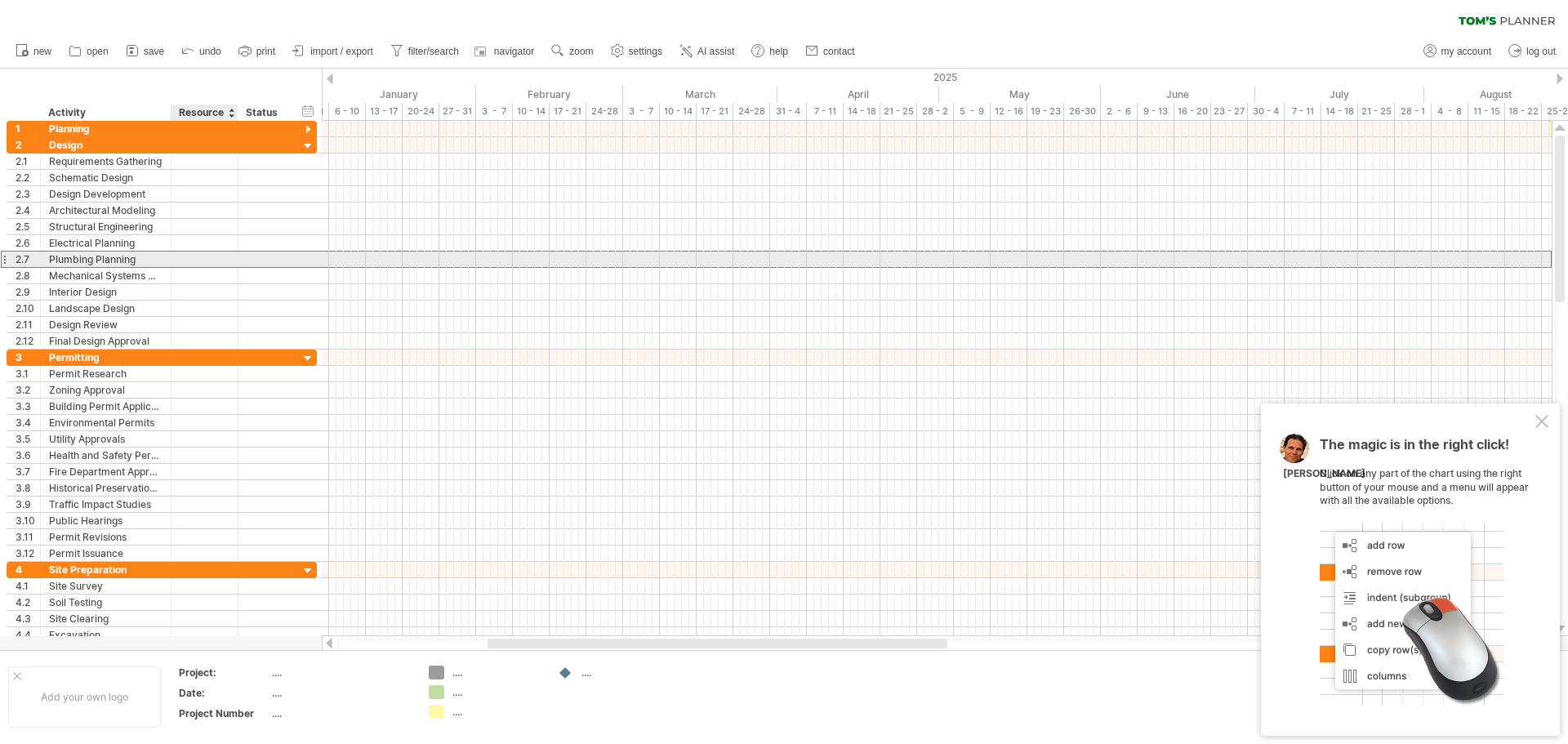
click at [229, 258] on div at bounding box center [205, 259] width 67 height 15
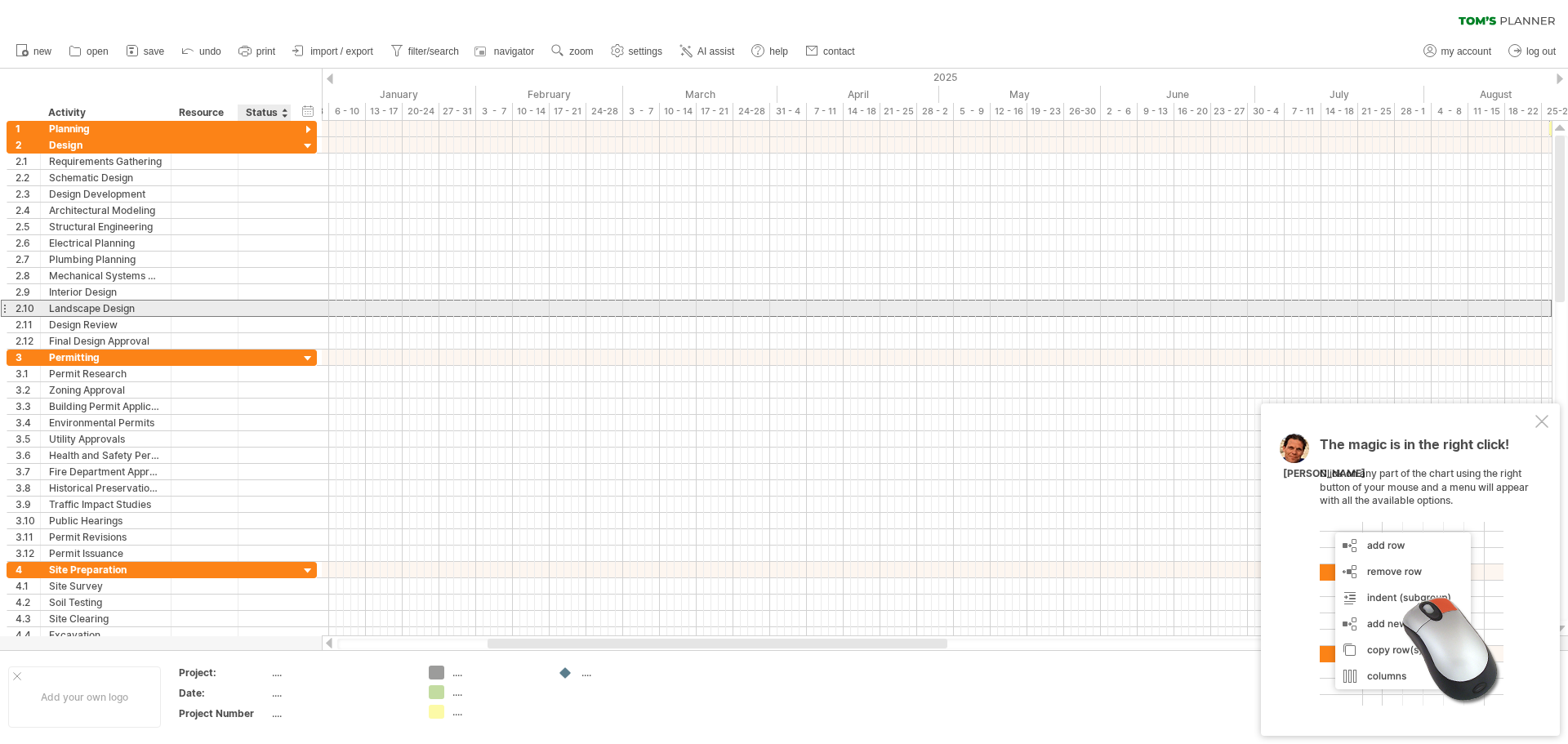
click at [261, 309] on div at bounding box center [265, 308] width 36 height 15
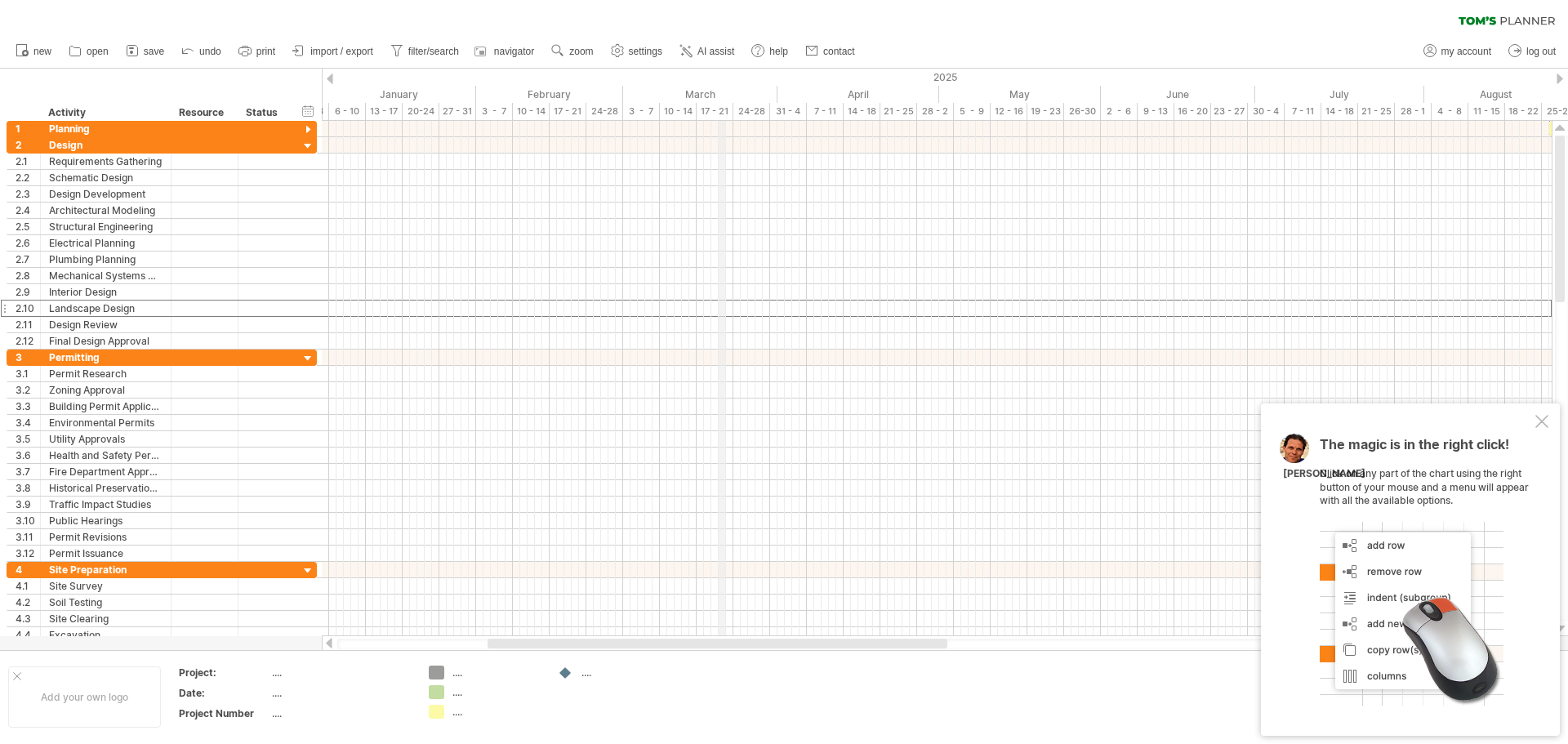
click at [719, 91] on div "March" at bounding box center [700, 95] width 154 height 17
